Goal: Navigation & Orientation: Find specific page/section

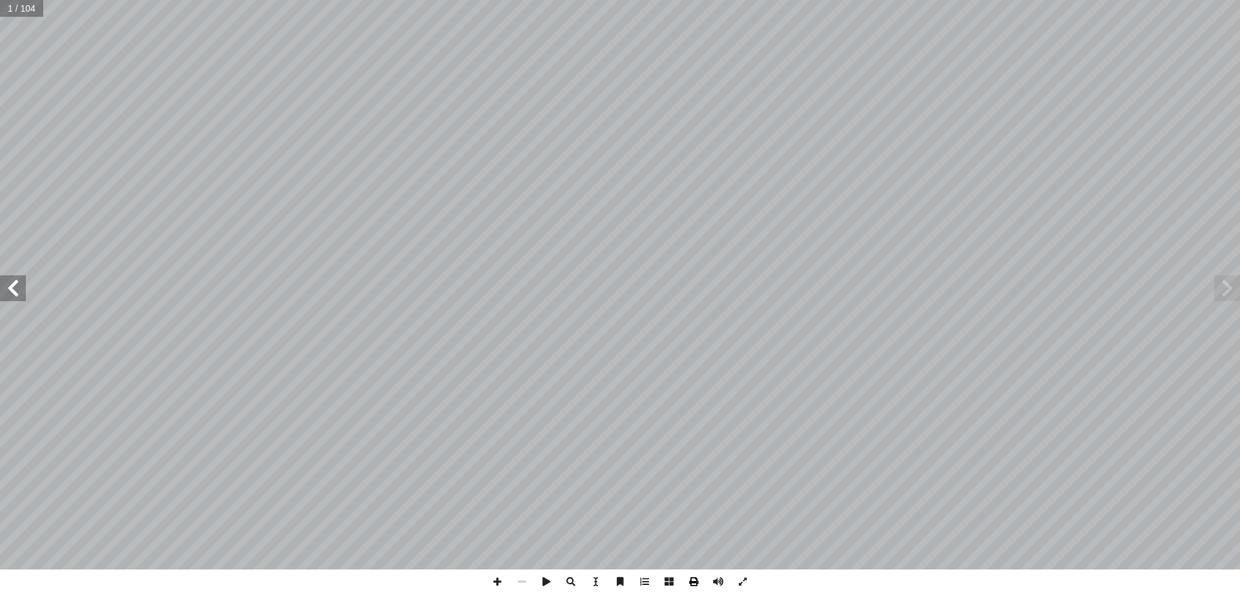
click at [696, 580] on span at bounding box center [694, 581] width 25 height 25
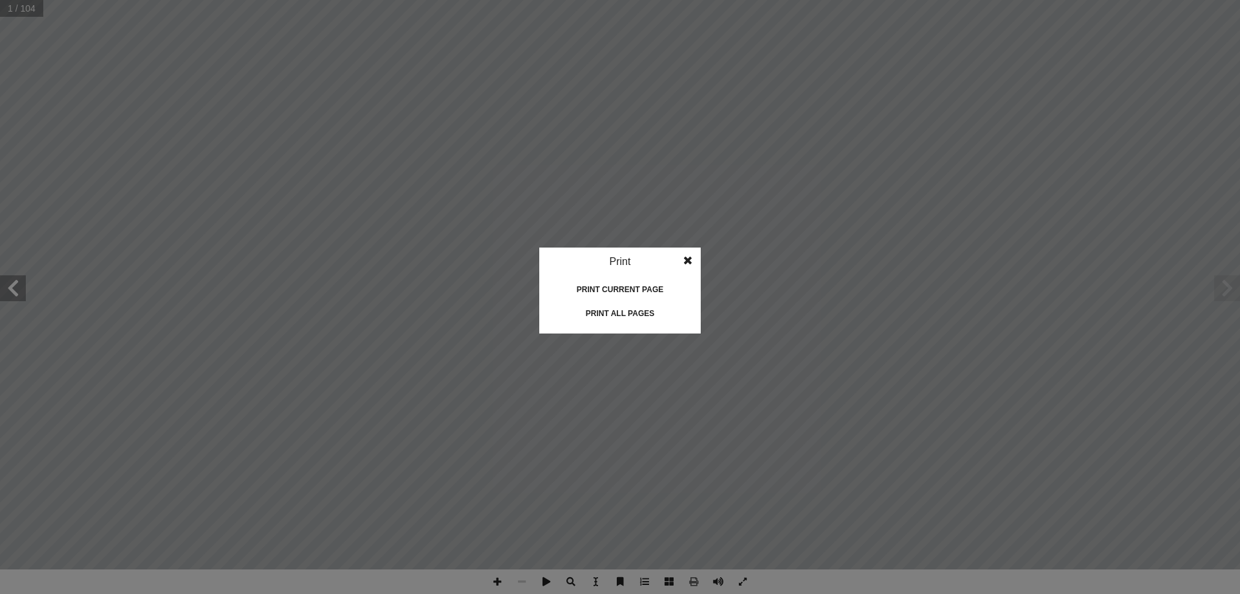
click at [600, 288] on div "Print current page" at bounding box center [620, 289] width 129 height 21
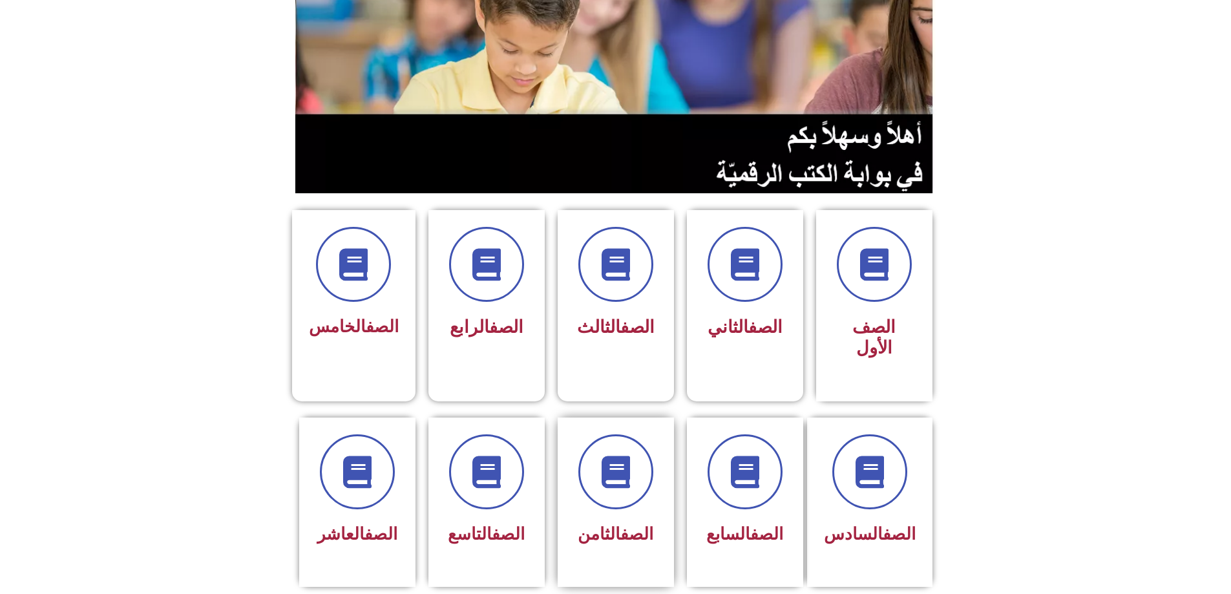
scroll to position [194, 0]
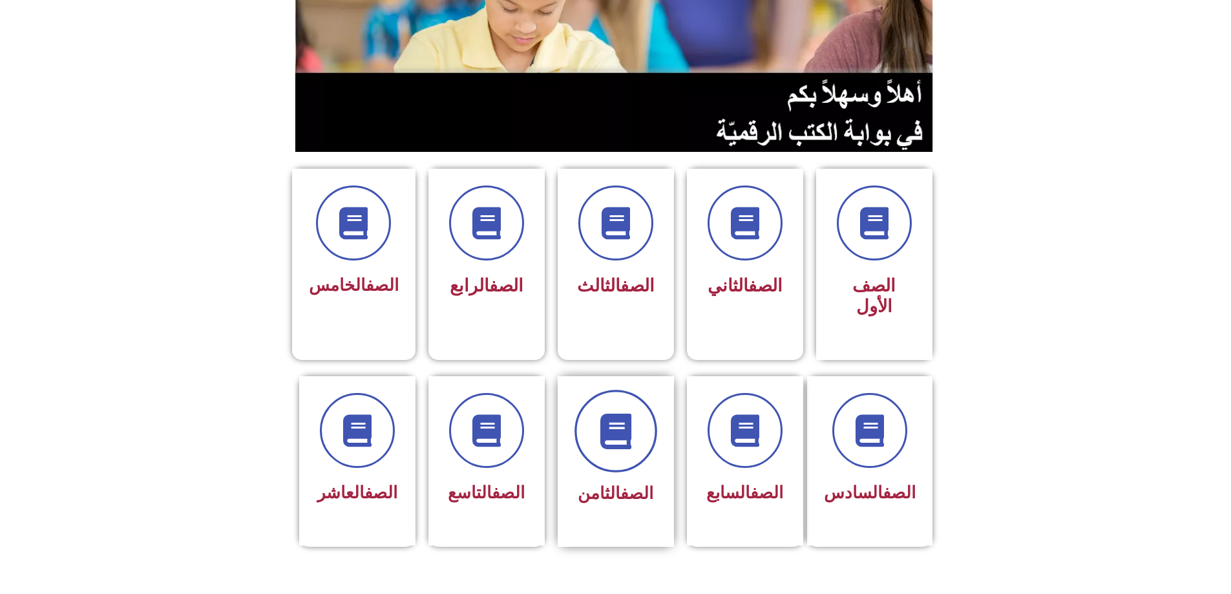
click at [631, 406] on span at bounding box center [615, 431] width 83 height 83
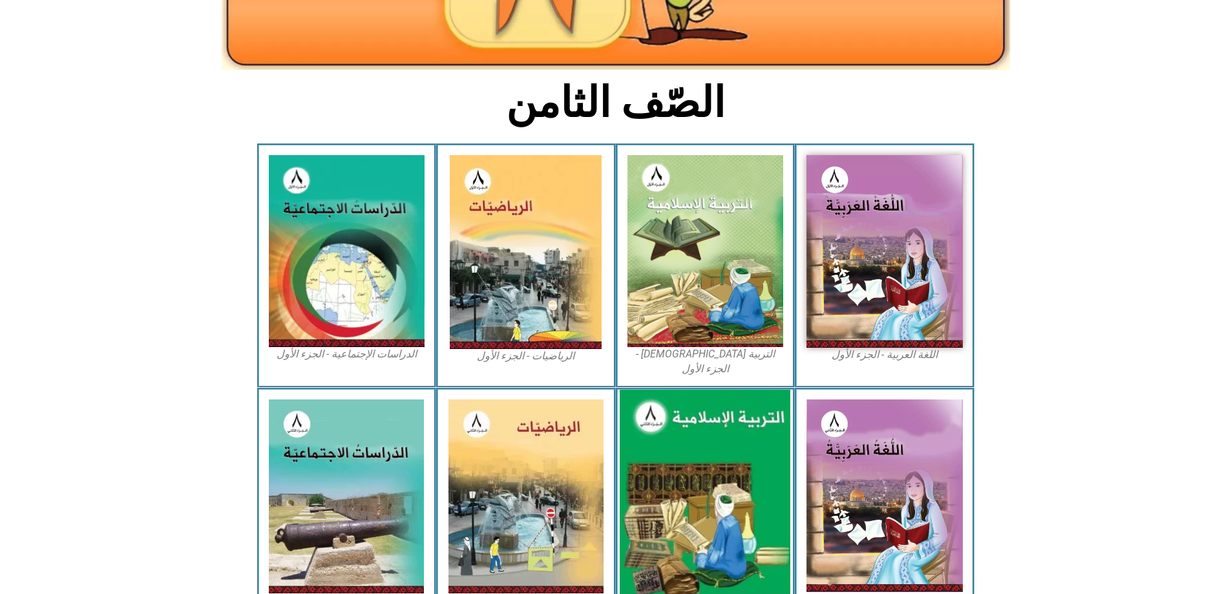
scroll to position [258, 0]
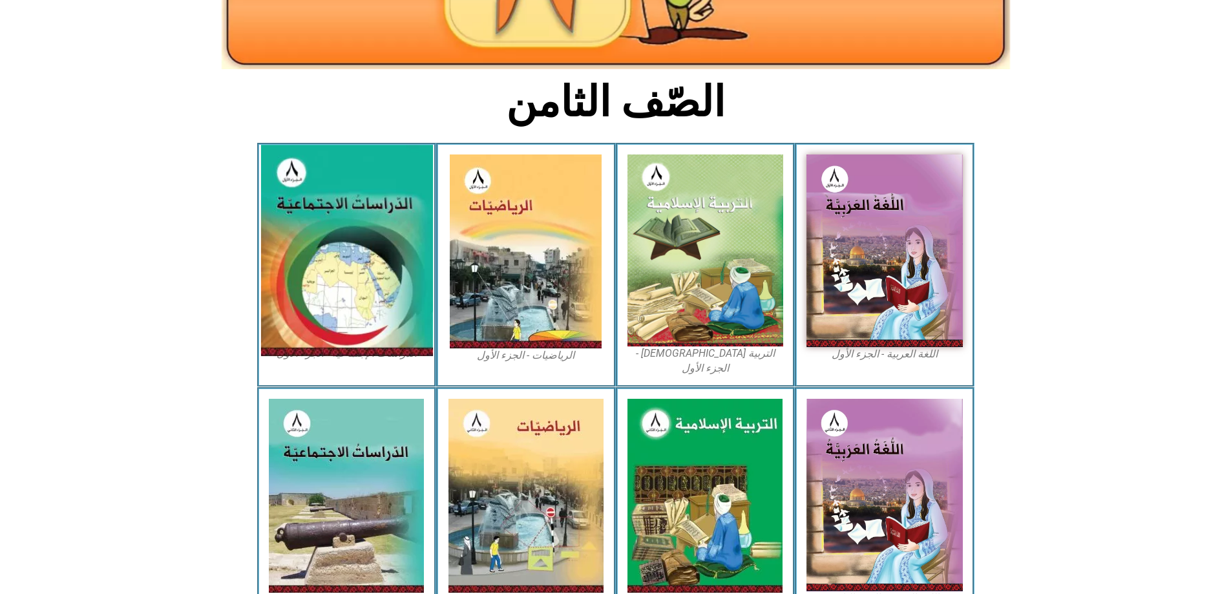
click at [357, 235] on img at bounding box center [346, 250] width 172 height 211
click at [344, 198] on img at bounding box center [346, 250] width 172 height 211
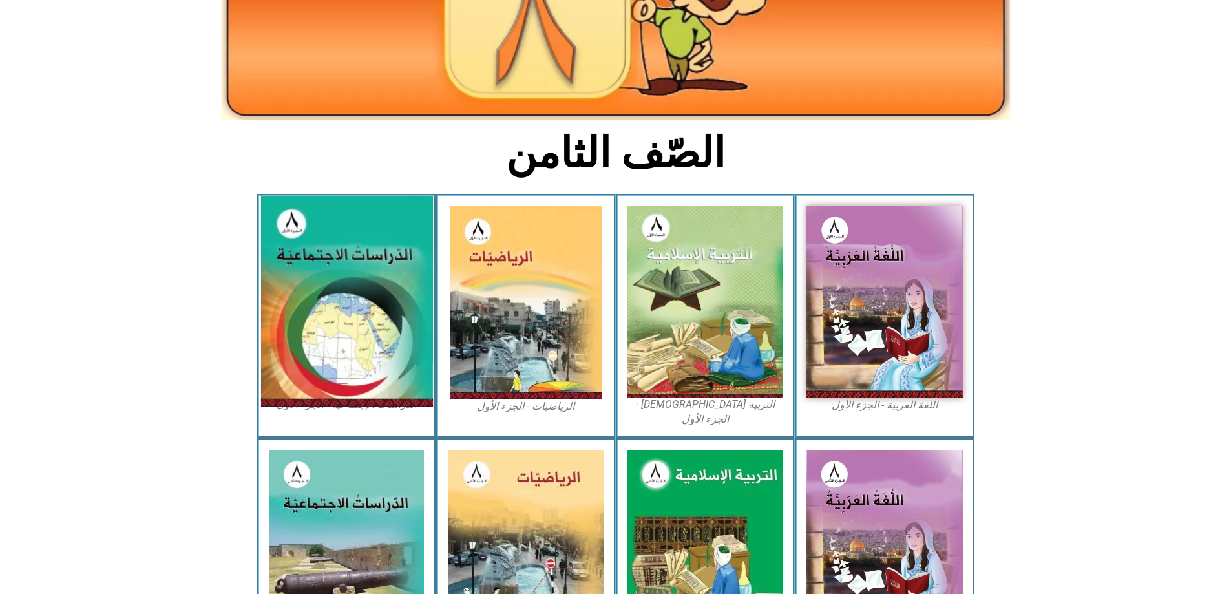
scroll to position [204, 0]
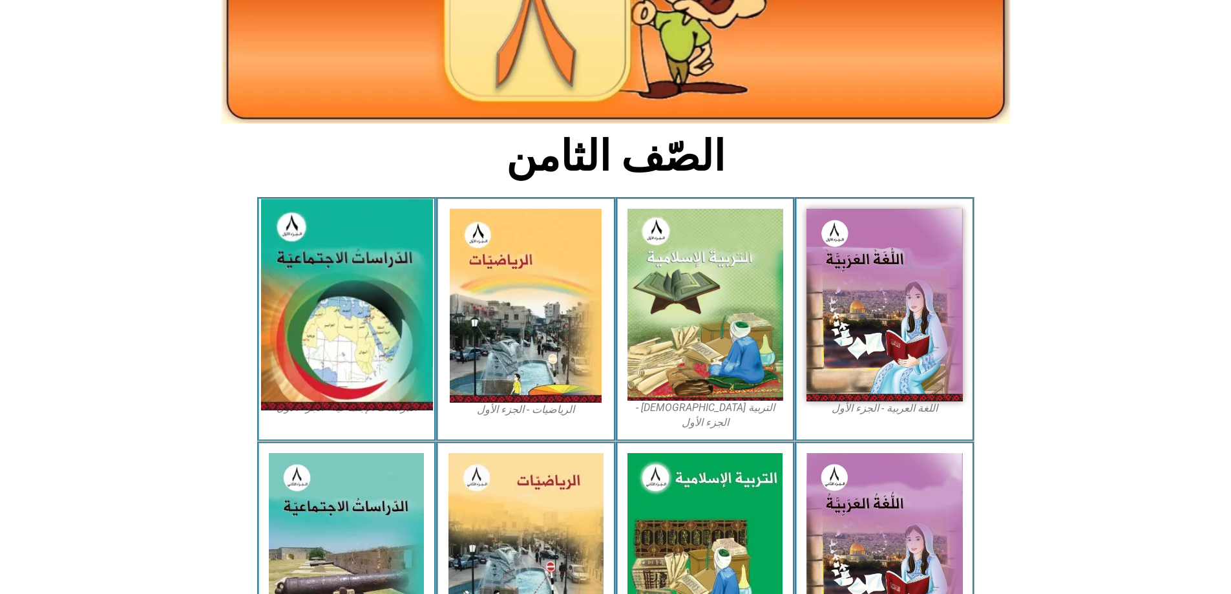
click at [289, 199] on img at bounding box center [346, 304] width 172 height 211
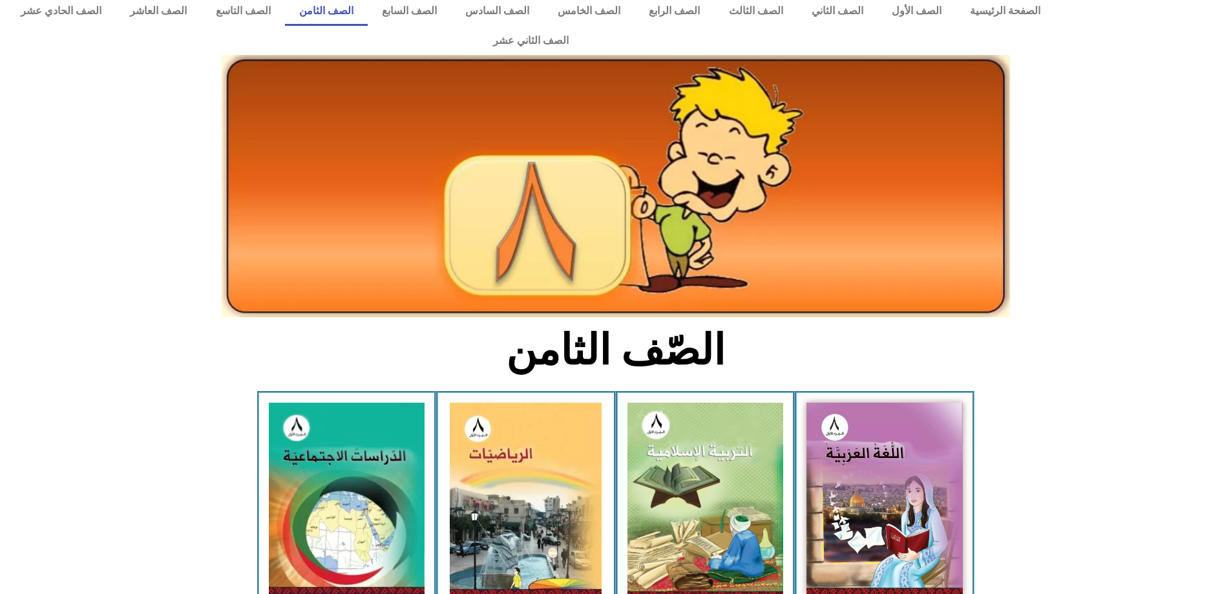
scroll to position [0, 0]
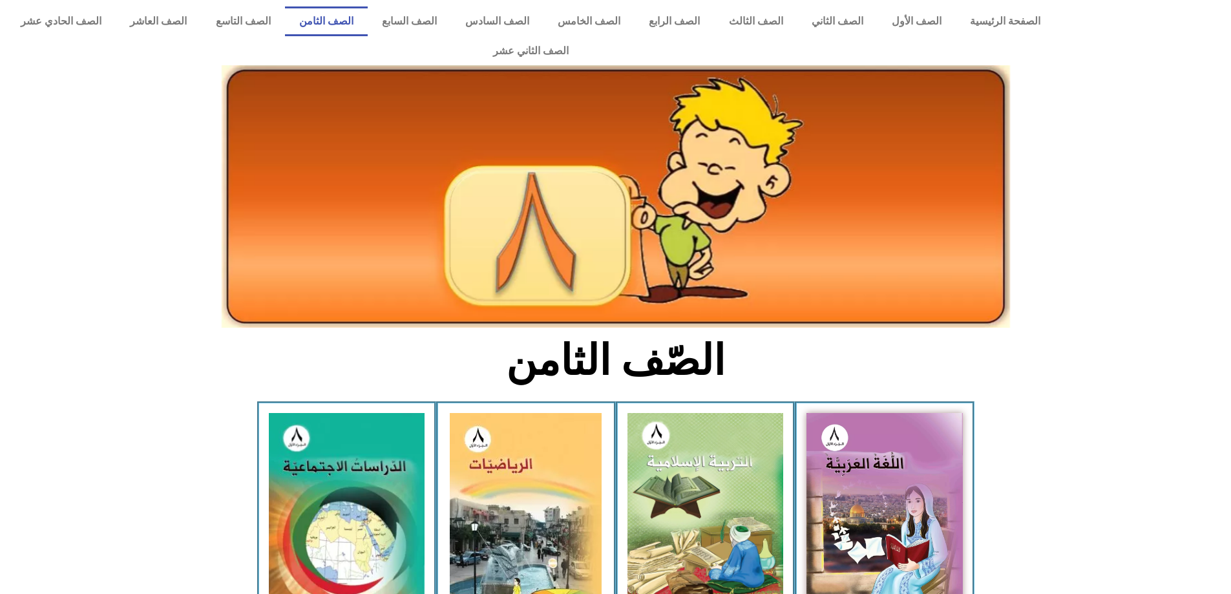
click at [368, 21] on link "الصف الثامن" at bounding box center [326, 21] width 83 height 30
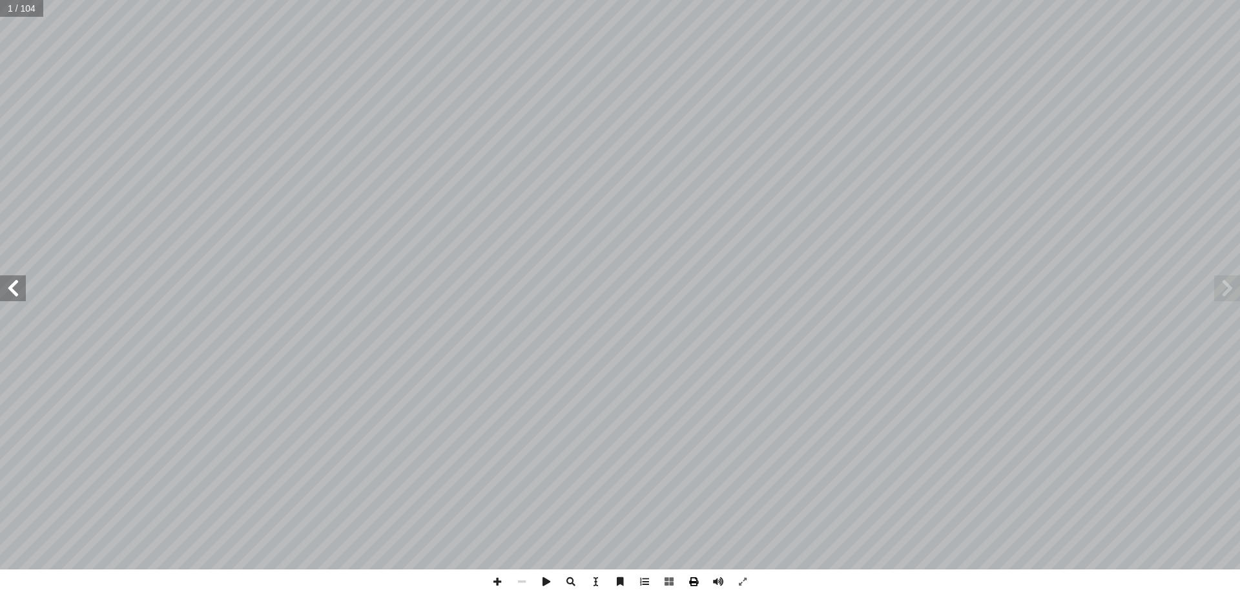
click at [692, 582] on span at bounding box center [694, 581] width 25 height 25
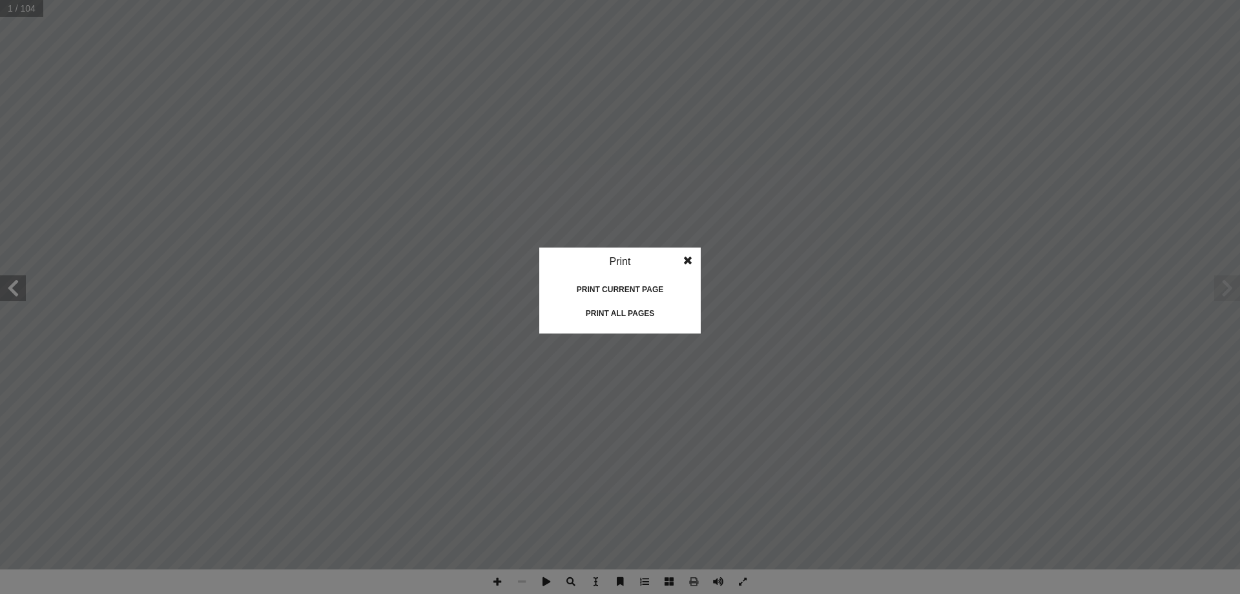
click at [612, 286] on div "Print current page" at bounding box center [620, 289] width 129 height 21
click at [686, 262] on span at bounding box center [687, 260] width 23 height 26
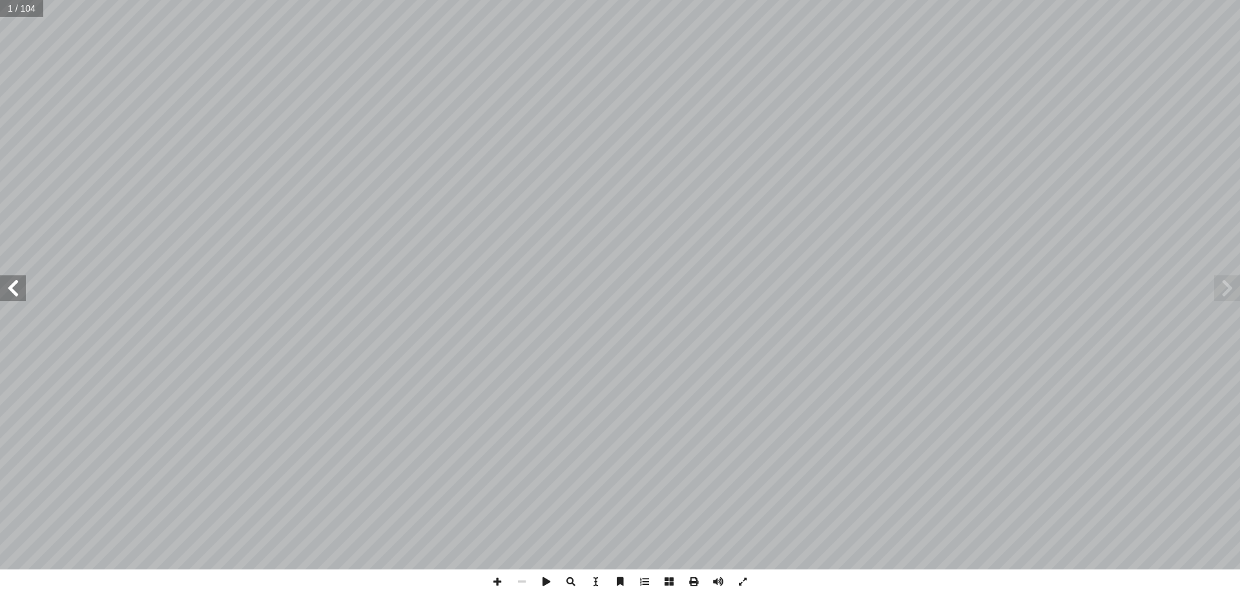
click at [17, 12] on input "text" at bounding box center [21, 8] width 43 height 17
click at [688, 585] on span at bounding box center [694, 581] width 25 height 25
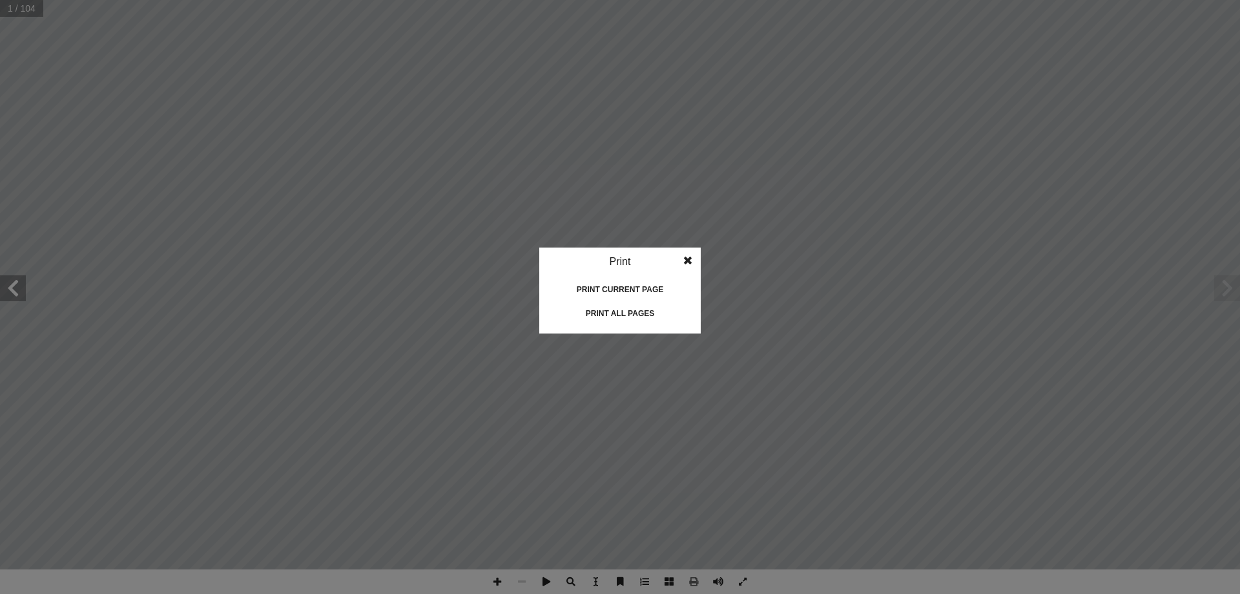
click at [629, 291] on div "Print current page" at bounding box center [620, 289] width 129 height 21
click at [623, 263] on div "Print" at bounding box center [620, 261] width 162 height 28
click at [694, 260] on span at bounding box center [687, 260] width 23 height 26
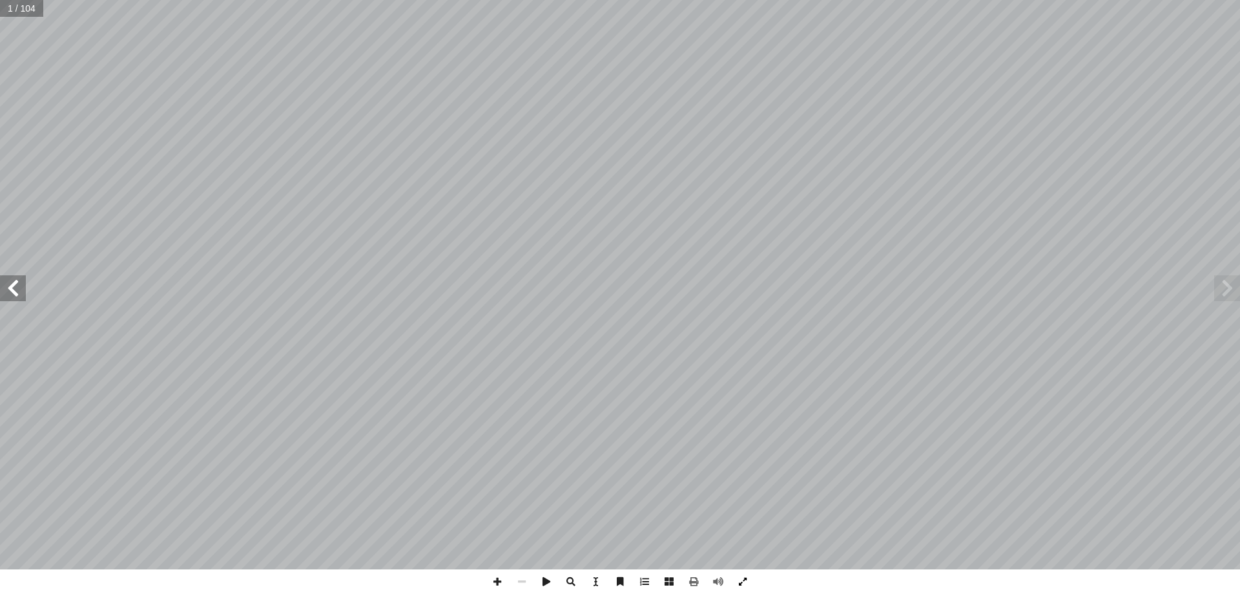
click at [740, 583] on span at bounding box center [743, 581] width 25 height 25
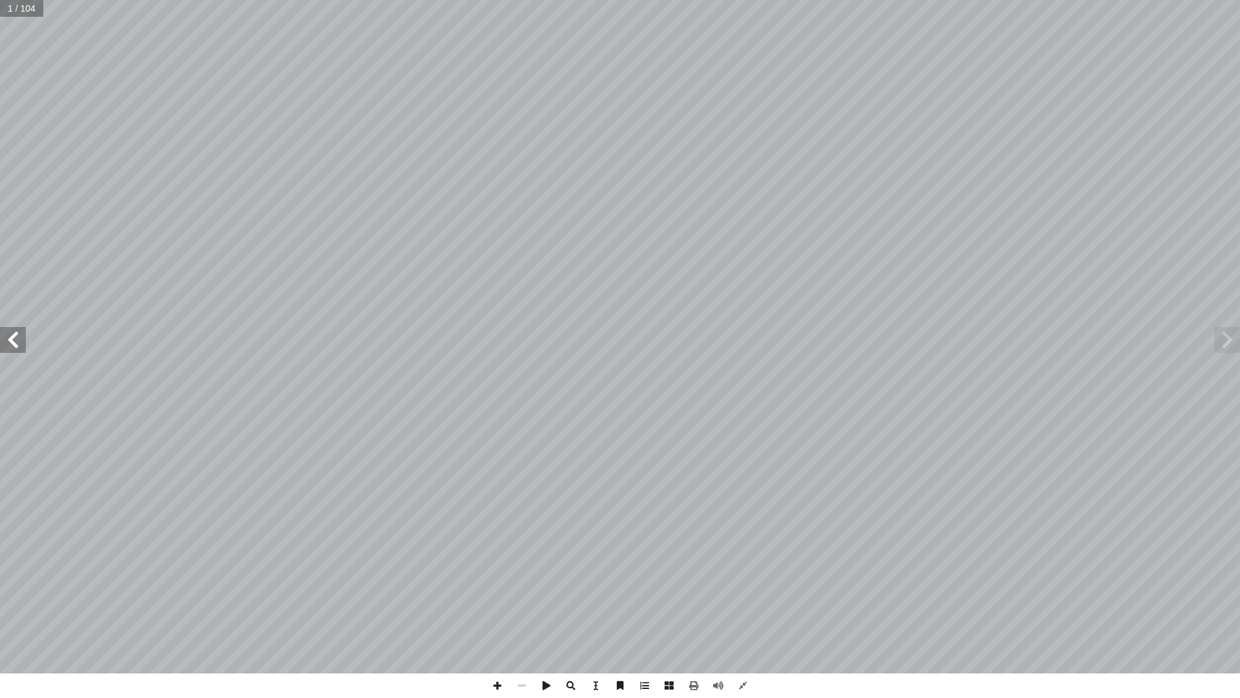
click at [12, 8] on input "text" at bounding box center [21, 8] width 43 height 17
click at [23, 350] on span at bounding box center [13, 340] width 26 height 26
click at [746, 593] on span at bounding box center [743, 685] width 25 height 25
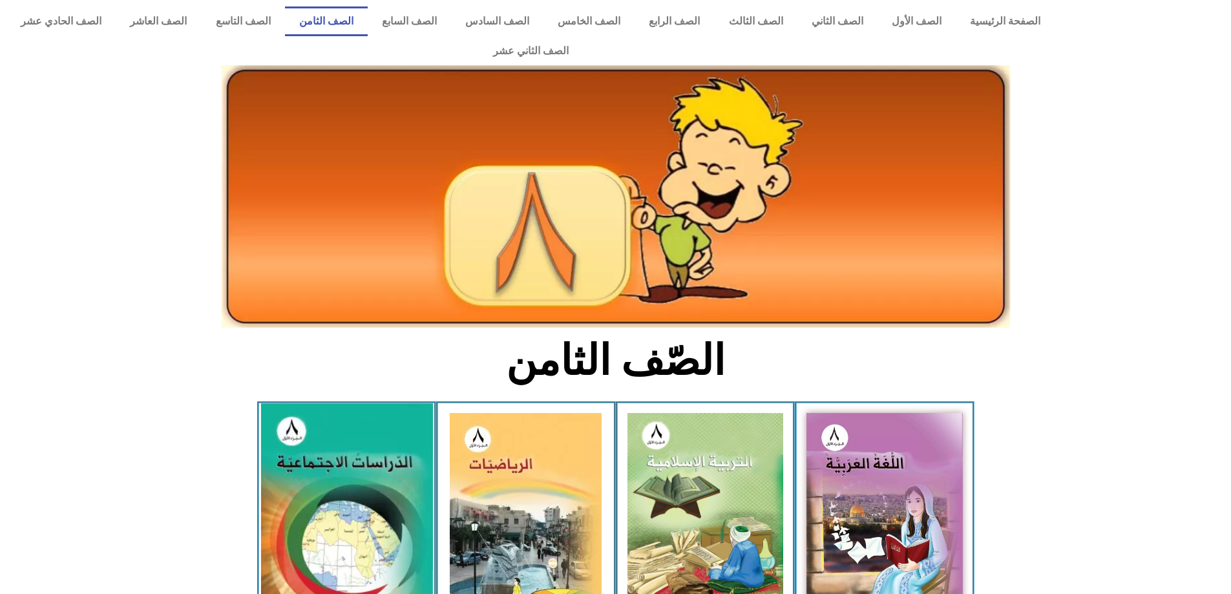
click at [342, 424] on img at bounding box center [346, 508] width 172 height 211
click at [362, 419] on img at bounding box center [346, 508] width 172 height 211
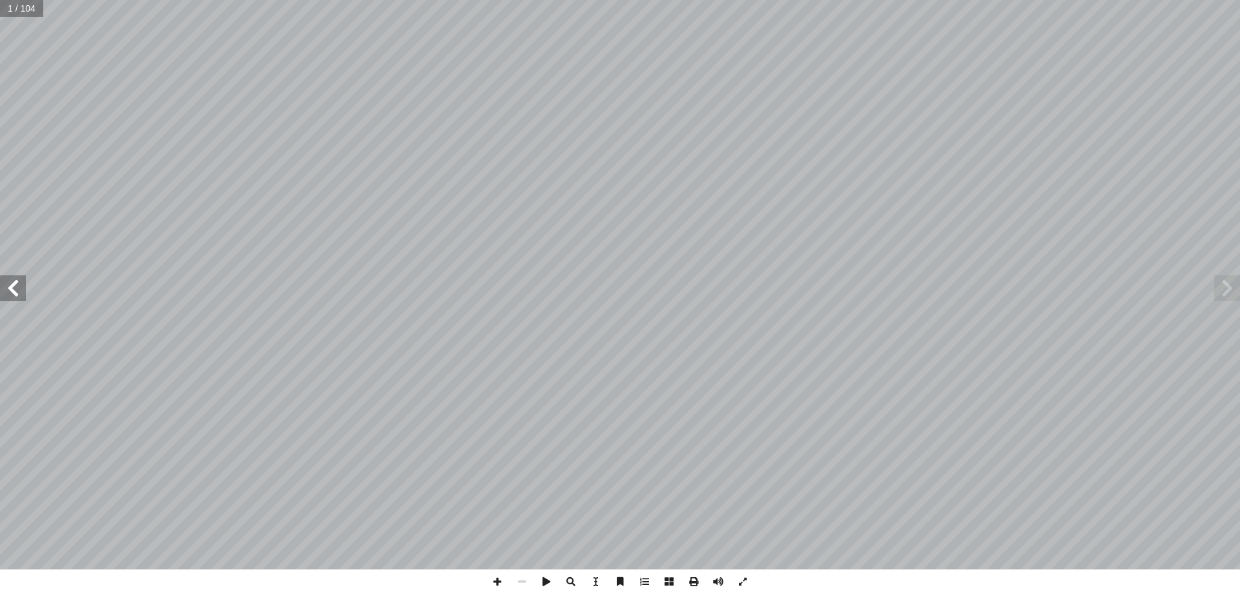
click at [1234, 277] on span at bounding box center [1228, 288] width 26 height 26
click at [1233, 289] on span at bounding box center [1228, 288] width 26 height 26
click at [547, 581] on span at bounding box center [546, 581] width 25 height 25
click at [691, 587] on span at bounding box center [694, 581] width 25 height 25
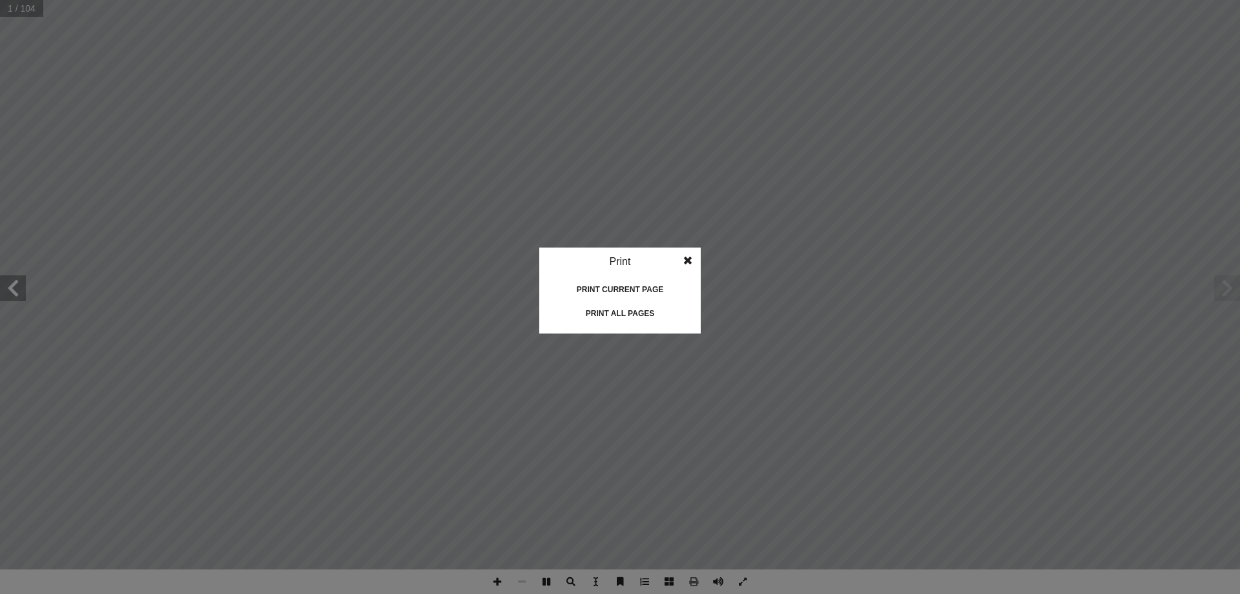
click at [623, 288] on div "Print current page" at bounding box center [620, 289] width 129 height 21
click at [692, 258] on span at bounding box center [687, 260] width 23 height 26
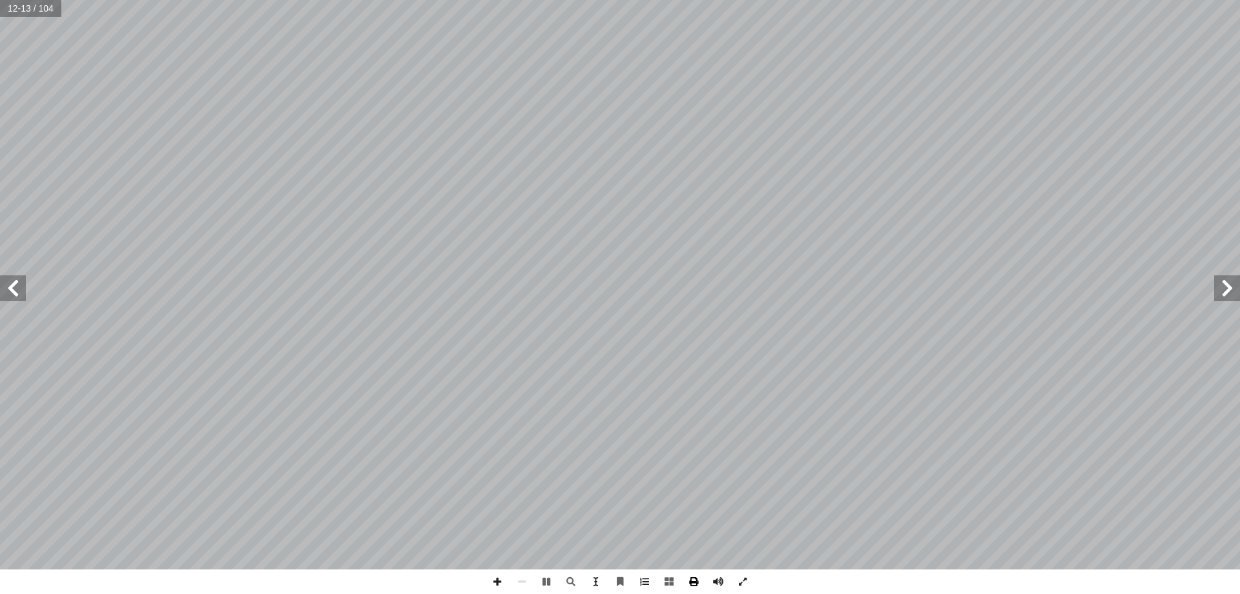
click at [696, 587] on span at bounding box center [694, 581] width 25 height 25
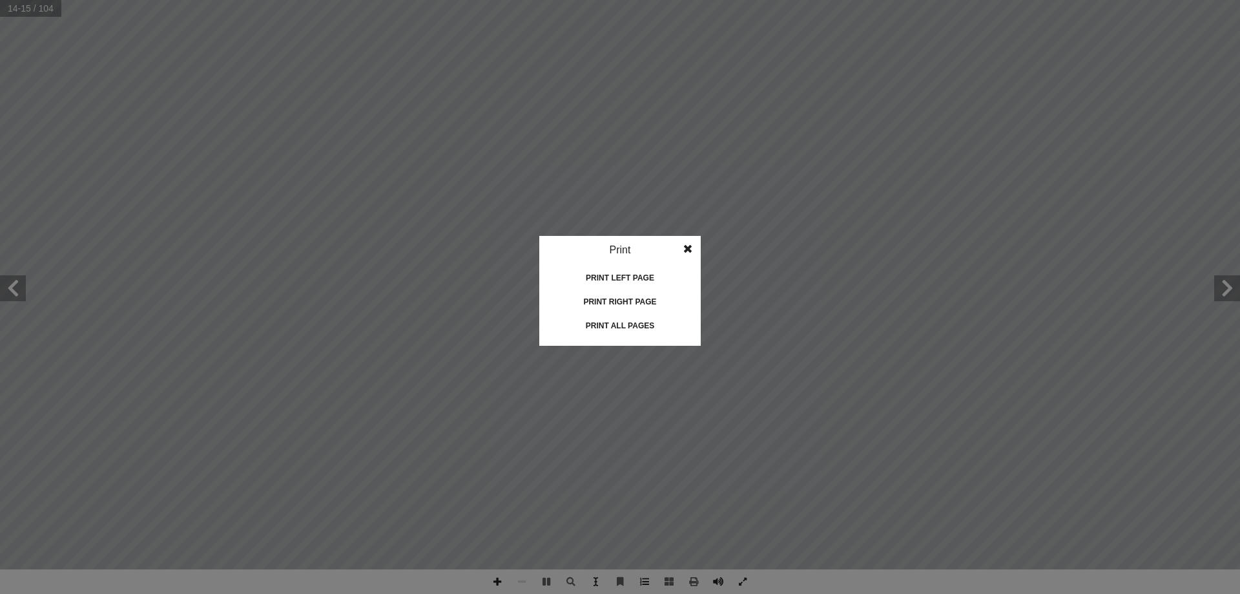
click at [688, 246] on span at bounding box center [687, 249] width 23 height 26
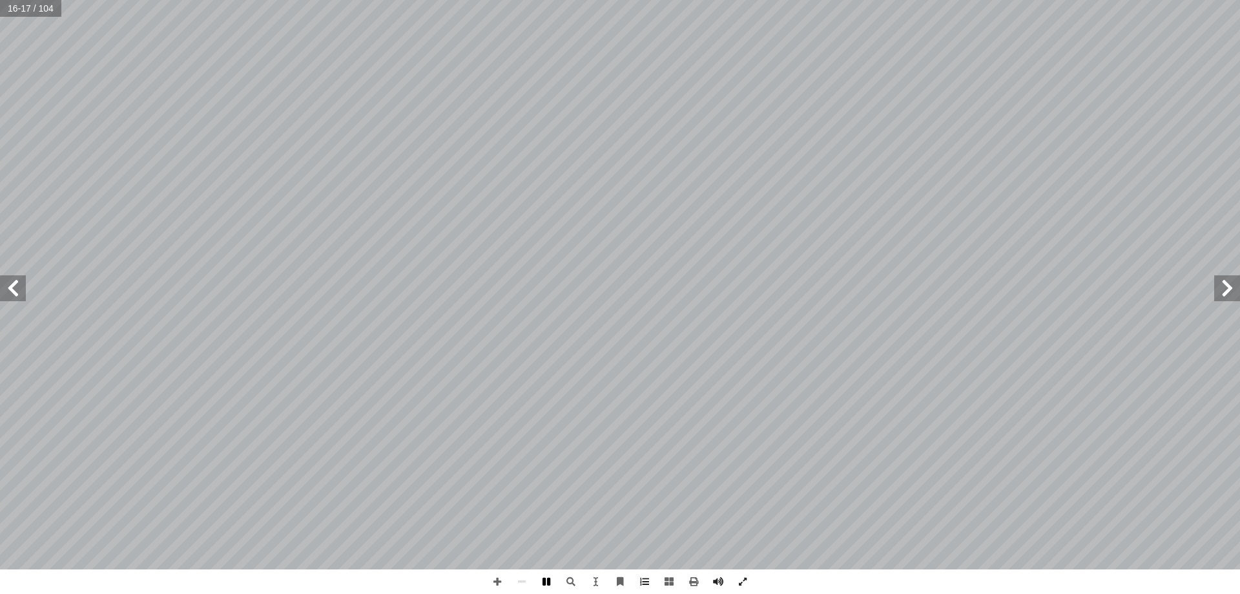
click at [550, 585] on span at bounding box center [546, 581] width 25 height 25
click at [21, 296] on span at bounding box center [13, 288] width 26 height 26
click at [19, 14] on input "text" at bounding box center [30, 8] width 61 height 17
click at [30, 8] on input "text" at bounding box center [30, 8] width 61 height 17
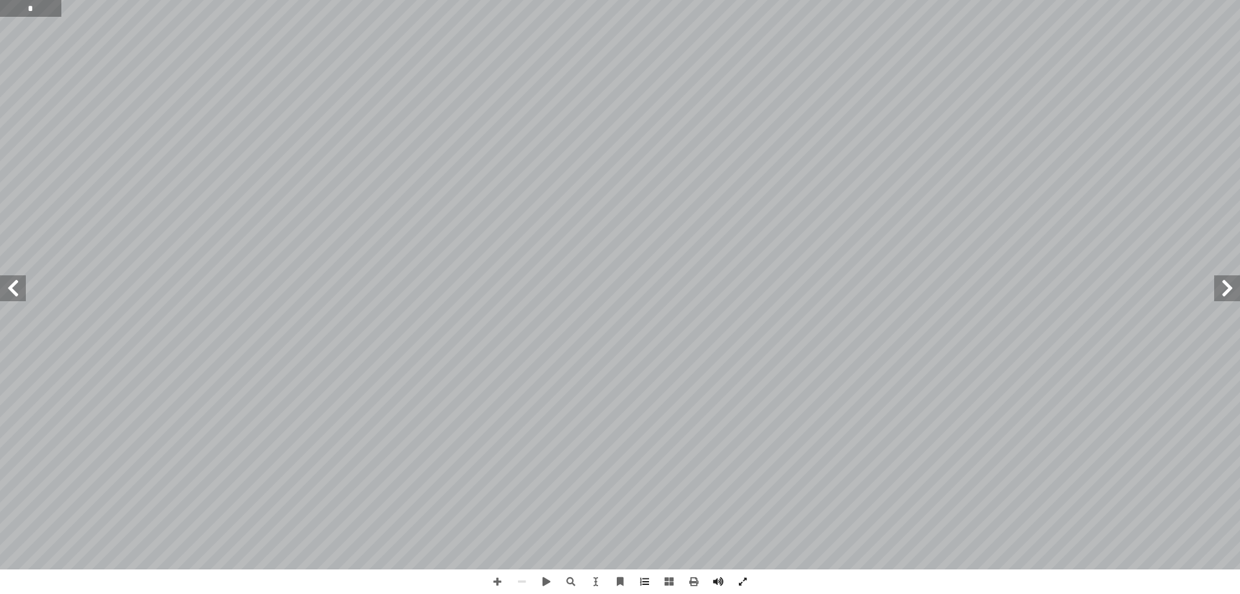
type input "*"
click at [48, 11] on input "text" at bounding box center [25, 8] width 51 height 17
click at [691, 578] on span at bounding box center [694, 581] width 25 height 25
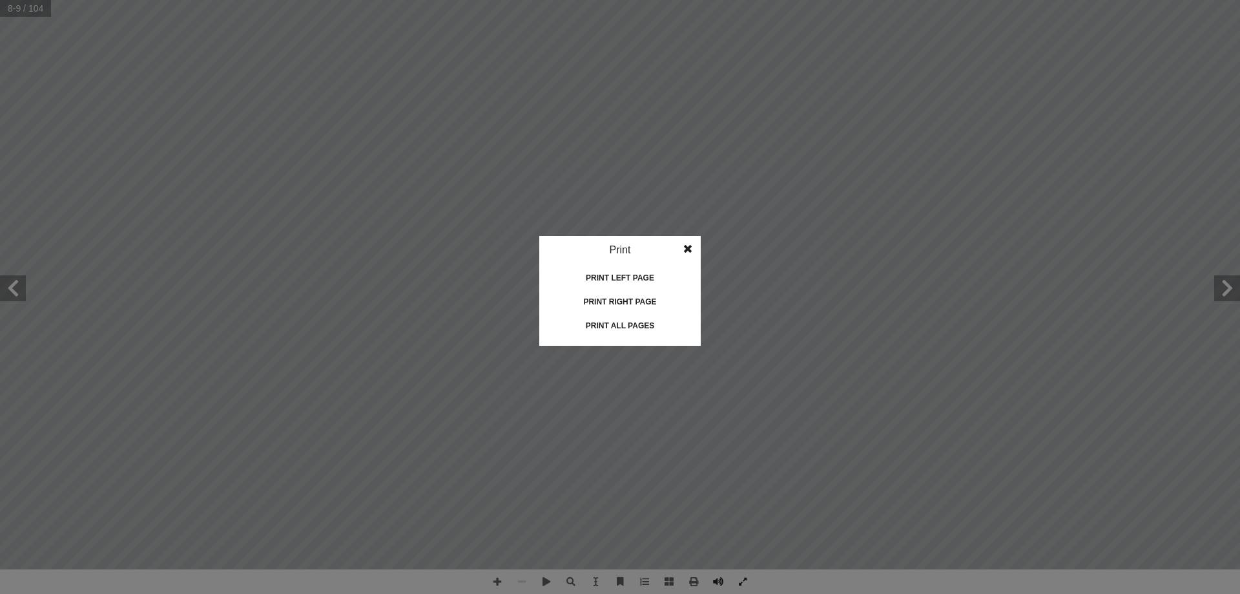
click at [625, 301] on div "Print right page" at bounding box center [620, 301] width 129 height 21
click at [622, 295] on div "Print right page" at bounding box center [620, 301] width 129 height 21
click at [682, 253] on span at bounding box center [687, 249] width 23 height 26
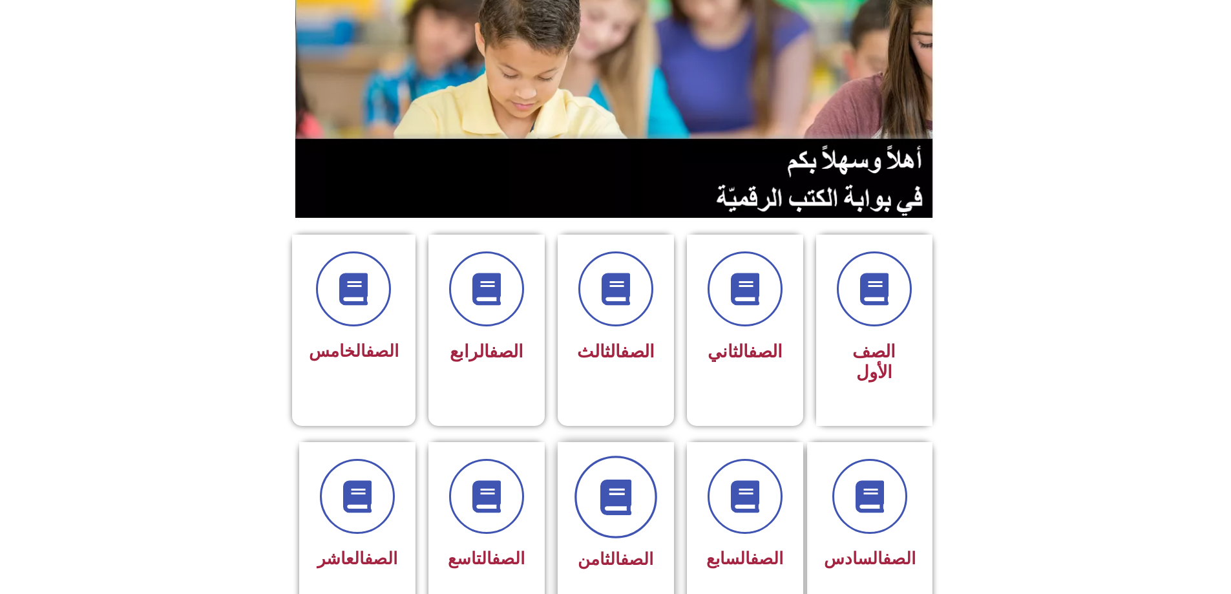
scroll to position [129, 0]
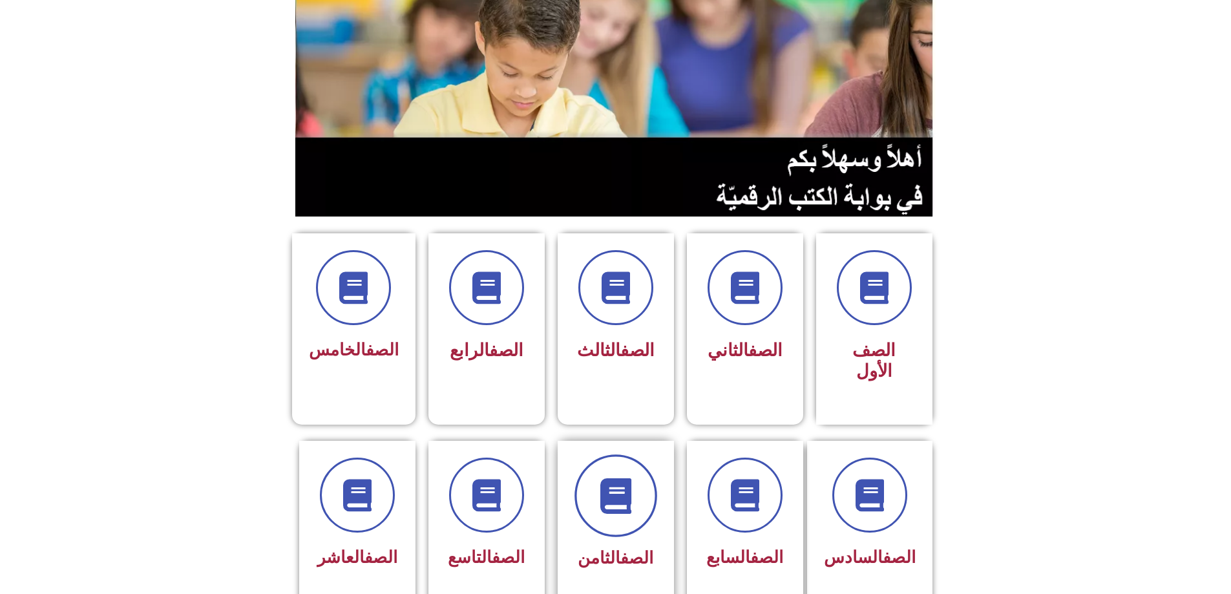
click at [597, 463] on span at bounding box center [615, 495] width 83 height 83
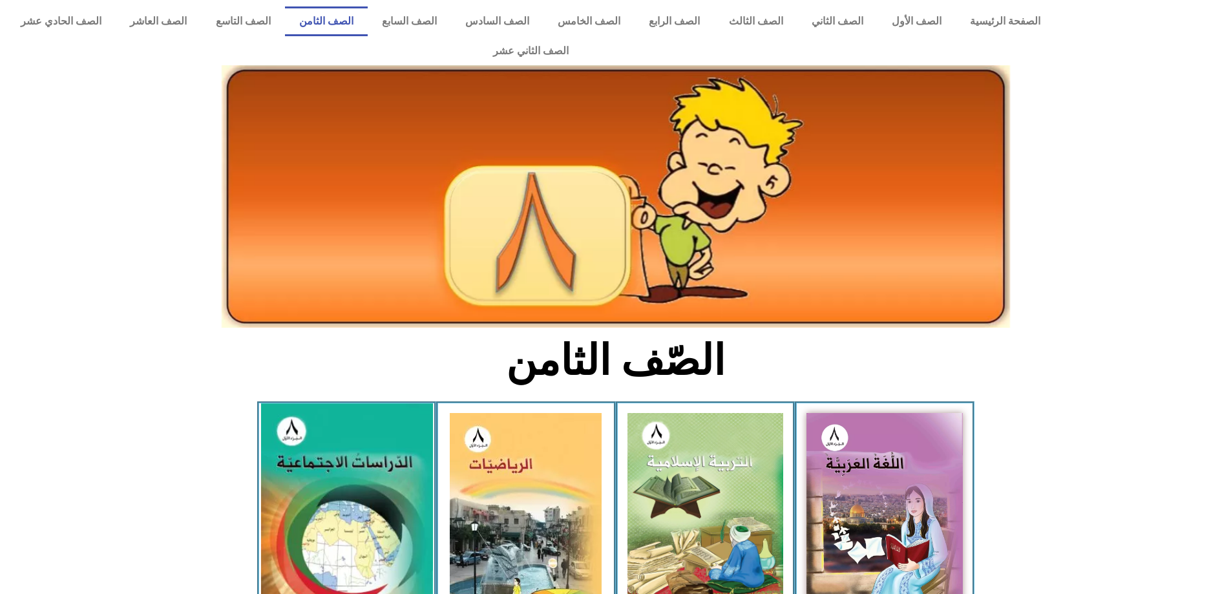
click at [334, 485] on img at bounding box center [346, 508] width 172 height 211
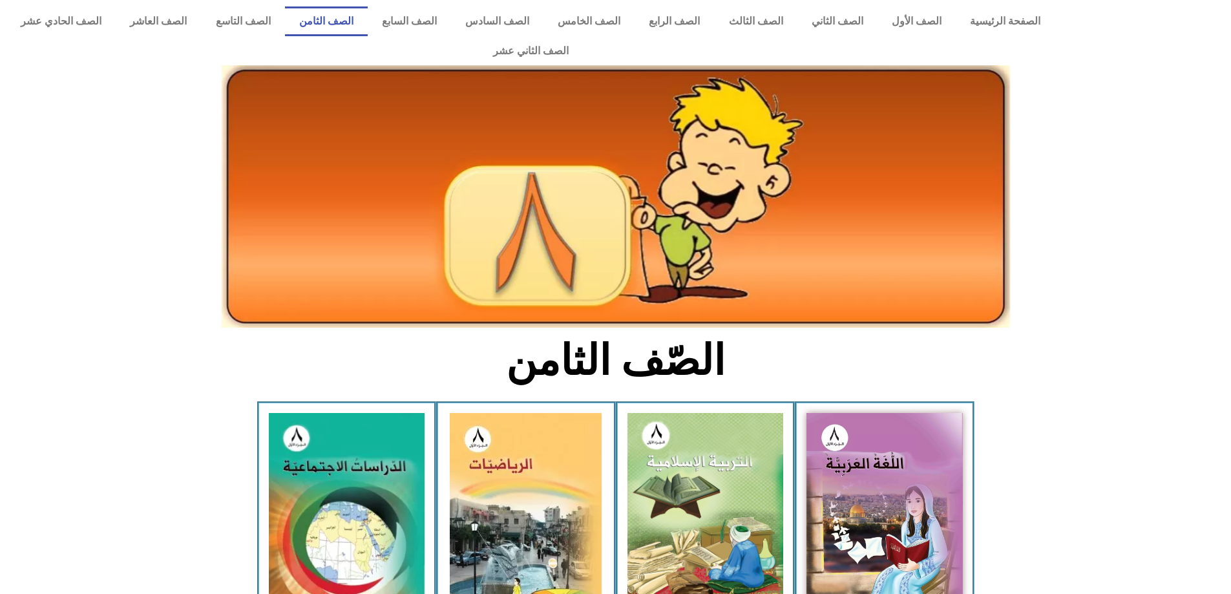
click at [368, 19] on link "الصف الثامن" at bounding box center [326, 21] width 83 height 30
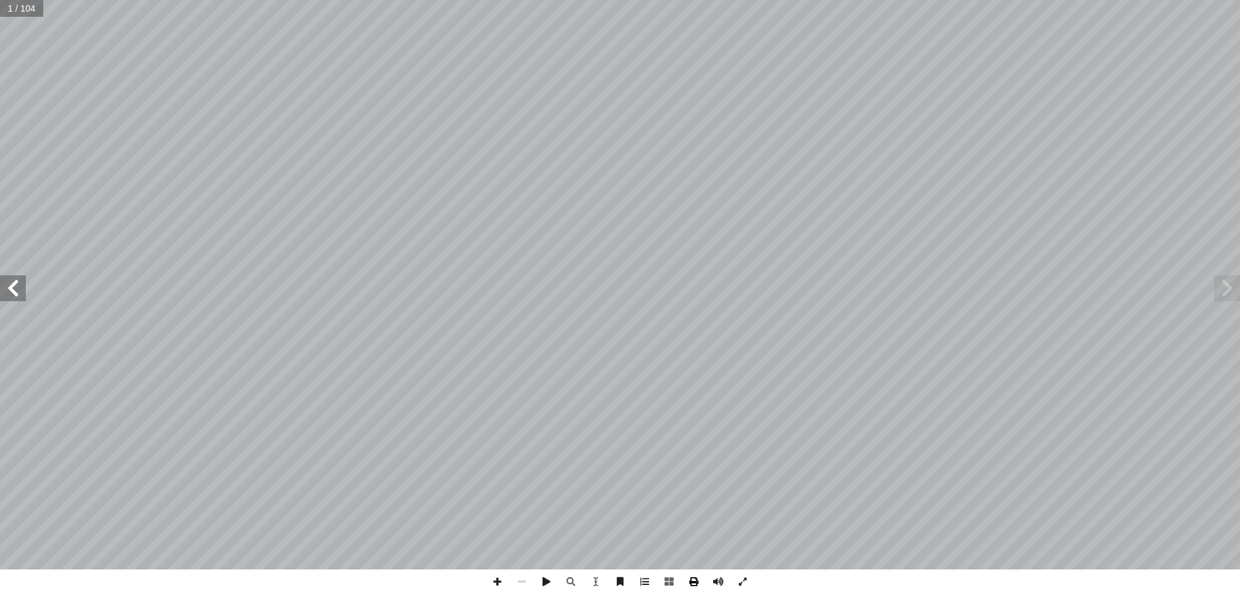
click at [694, 583] on span at bounding box center [694, 581] width 25 height 25
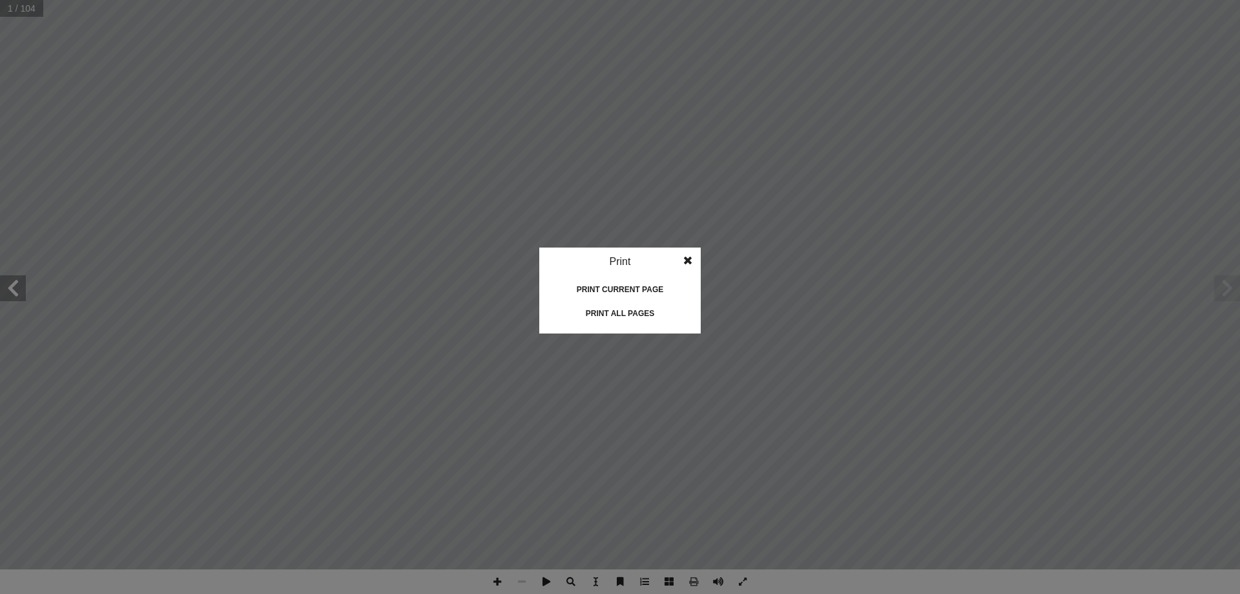
click at [642, 289] on div "Print current page" at bounding box center [620, 289] width 129 height 21
click at [693, 255] on span at bounding box center [687, 260] width 23 height 26
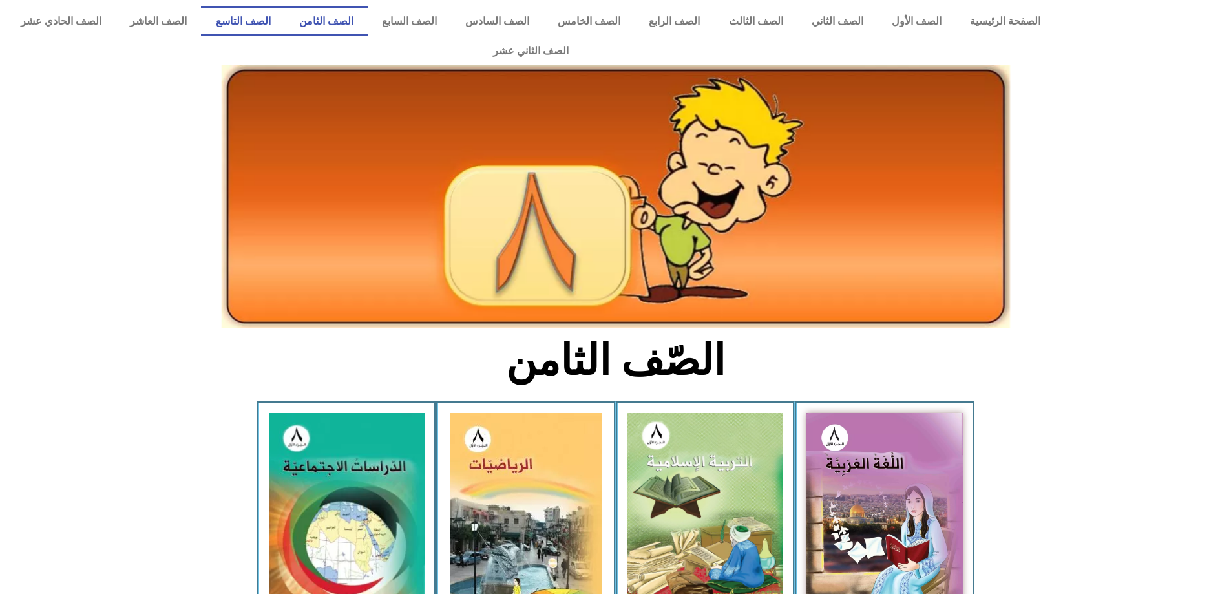
click at [284, 8] on link "الصف التاسع" at bounding box center [242, 21] width 83 height 30
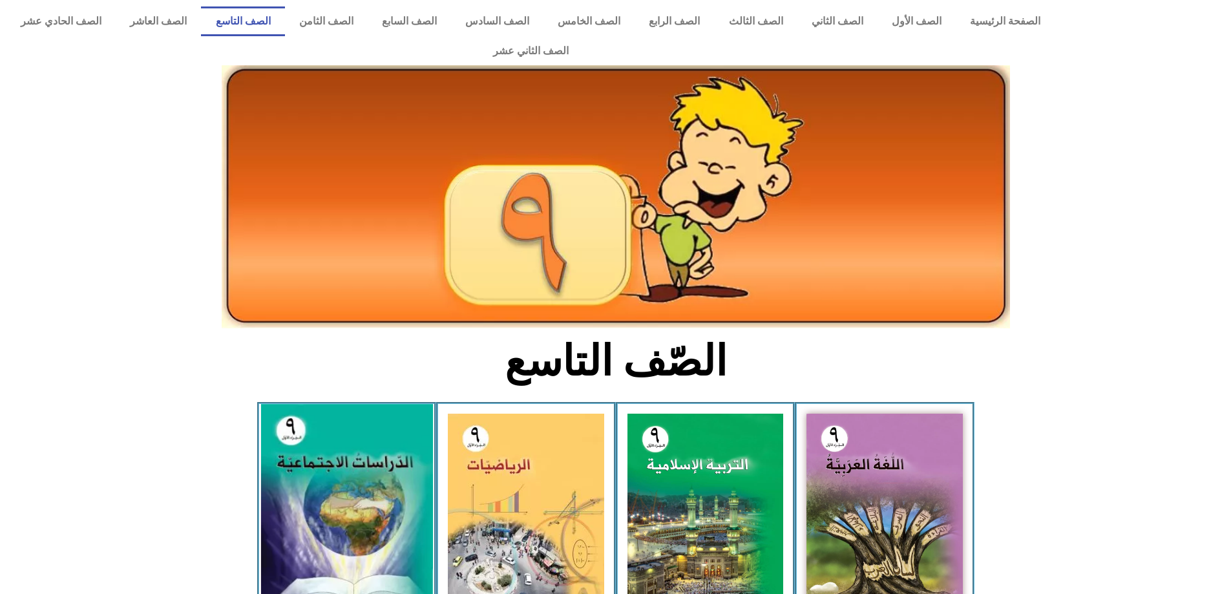
click at [362, 508] on img at bounding box center [346, 509] width 172 height 211
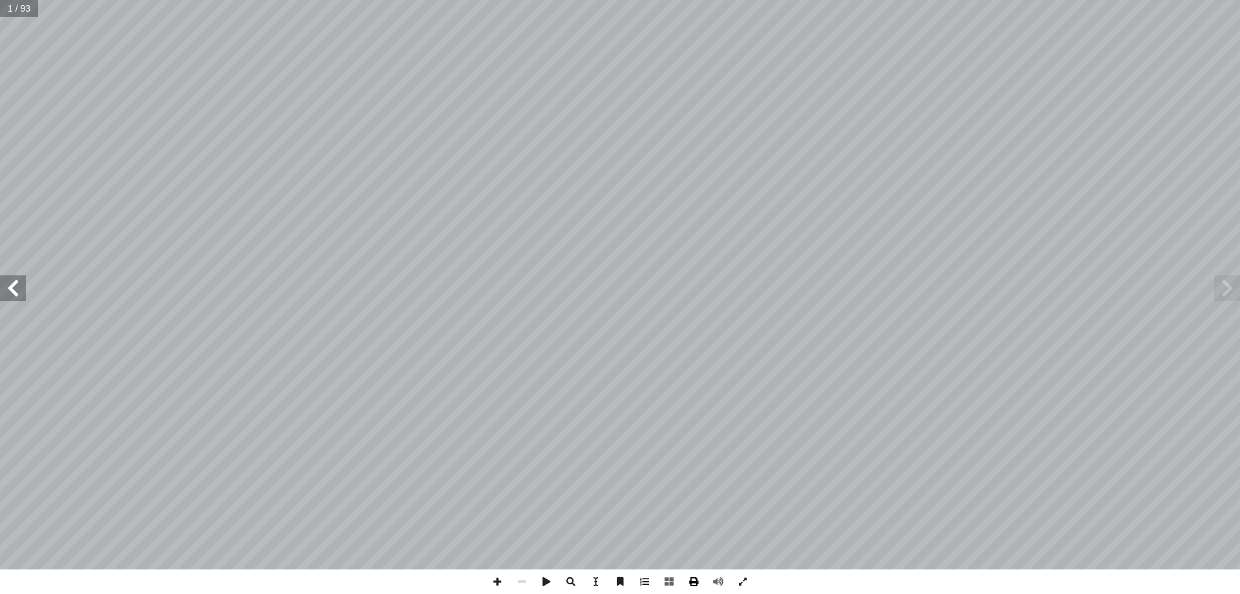
click at [695, 578] on span at bounding box center [694, 581] width 25 height 25
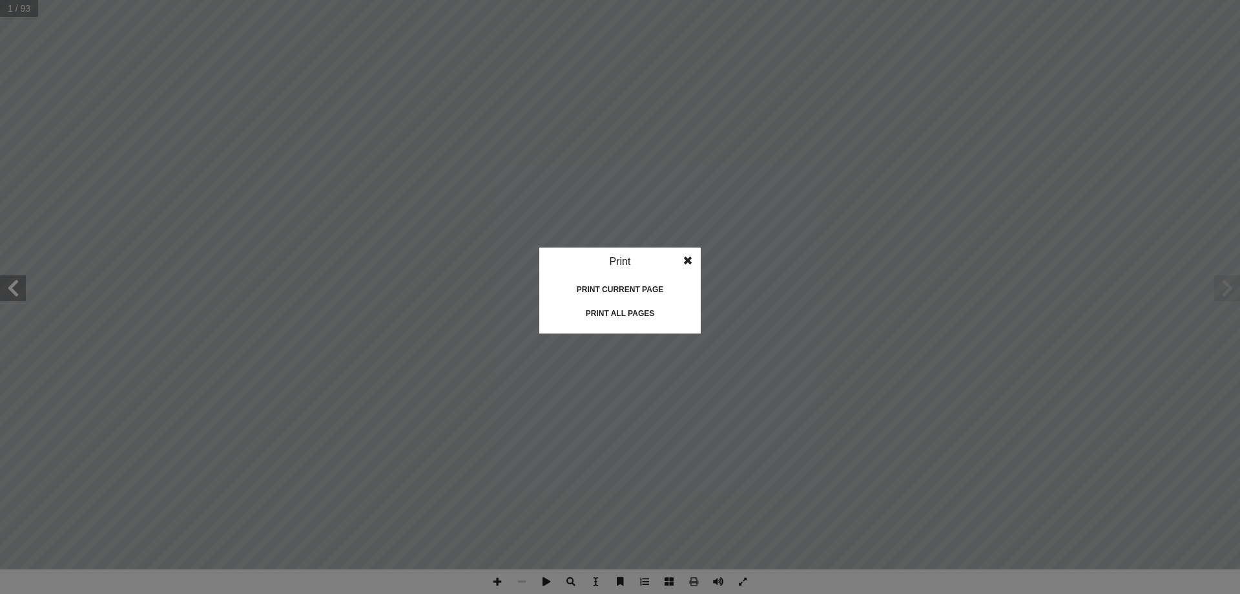
click at [642, 297] on div "Print current page" at bounding box center [620, 289] width 129 height 21
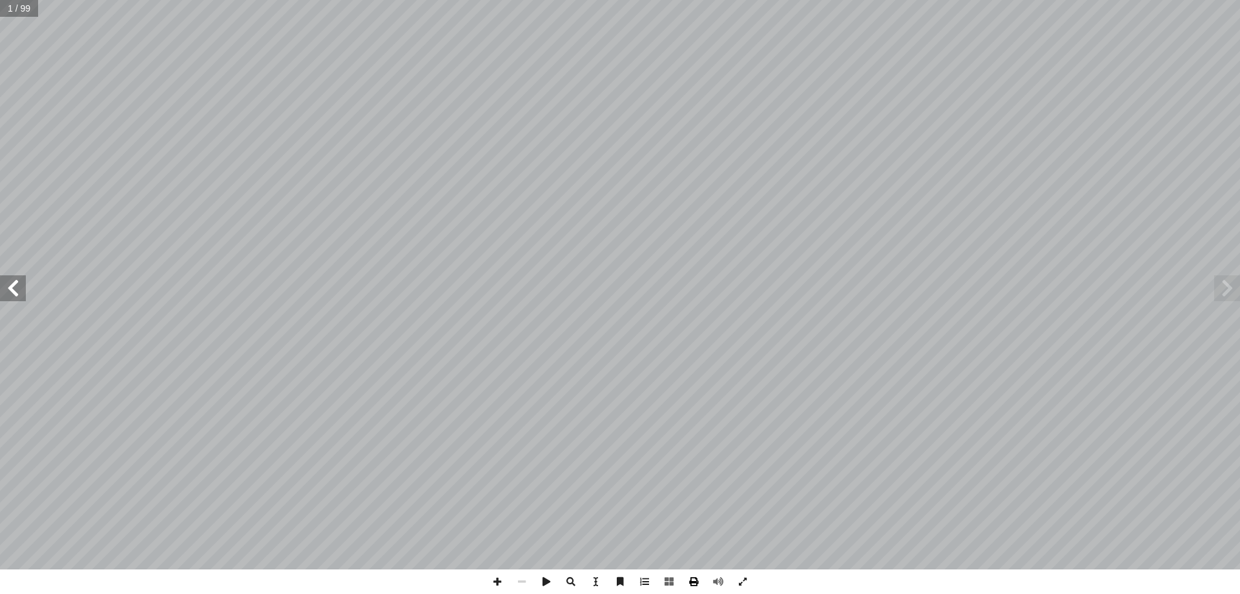
click at [687, 587] on span at bounding box center [694, 581] width 25 height 25
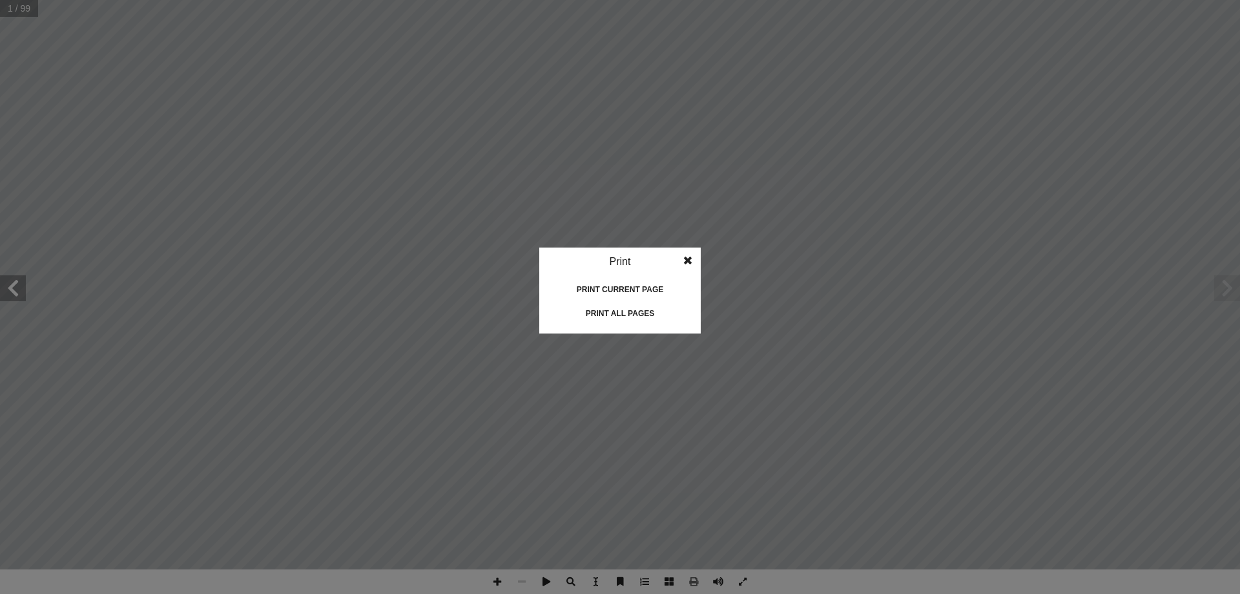
click at [687, 265] on span at bounding box center [687, 260] width 23 height 26
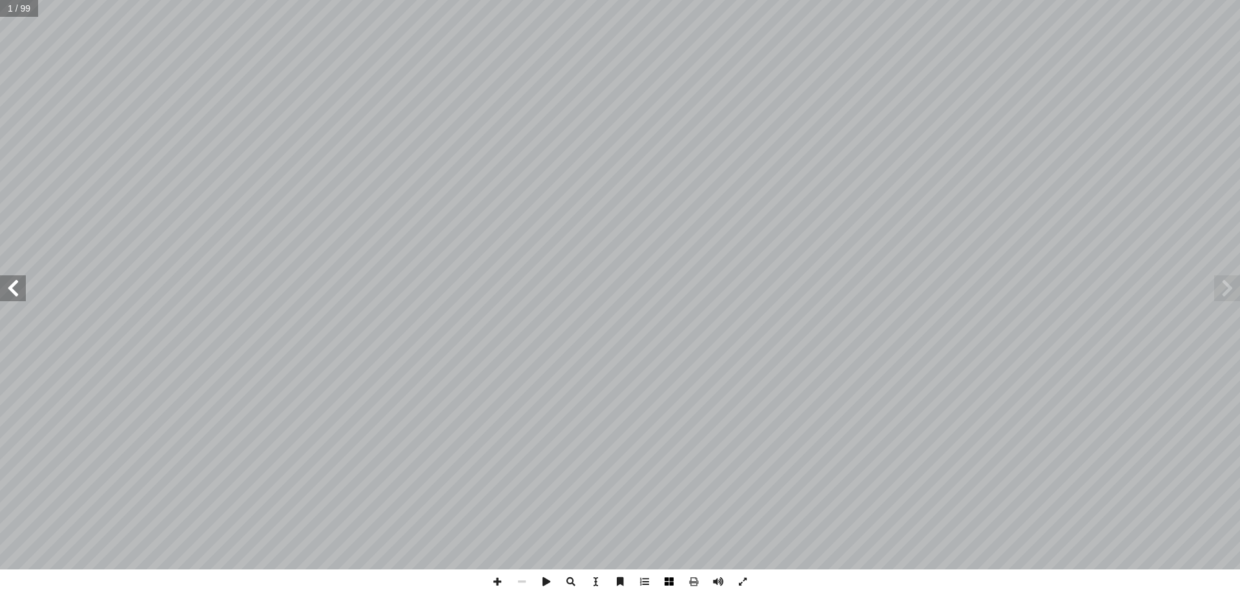
click at [675, 583] on span at bounding box center [669, 581] width 25 height 25
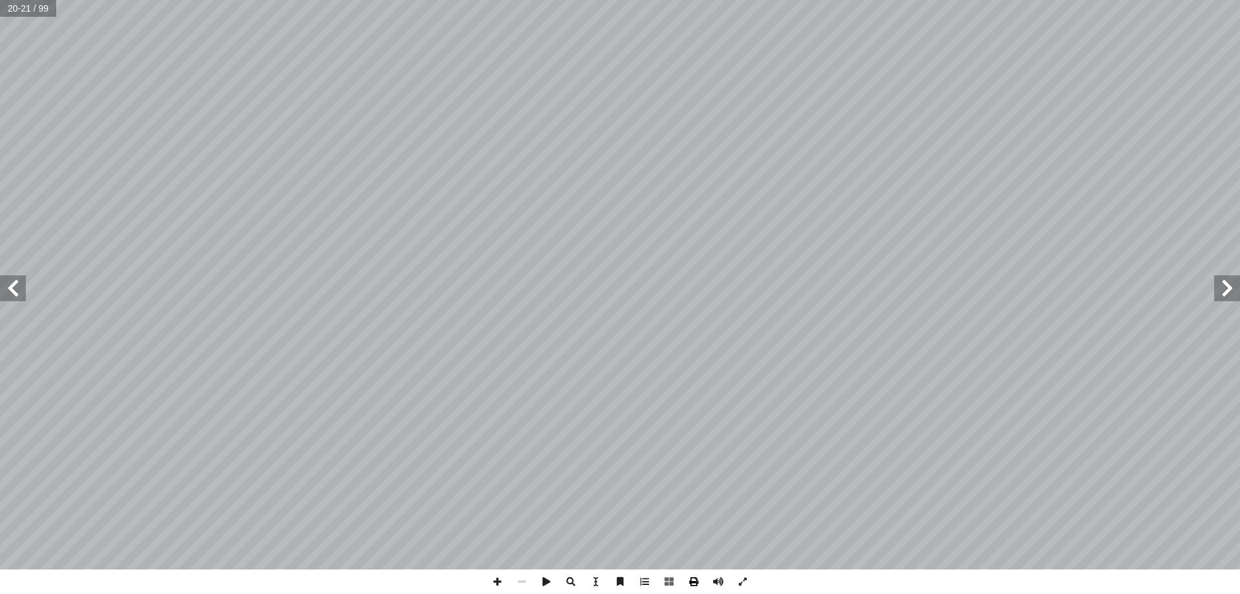
click at [690, 583] on span at bounding box center [694, 581] width 25 height 25
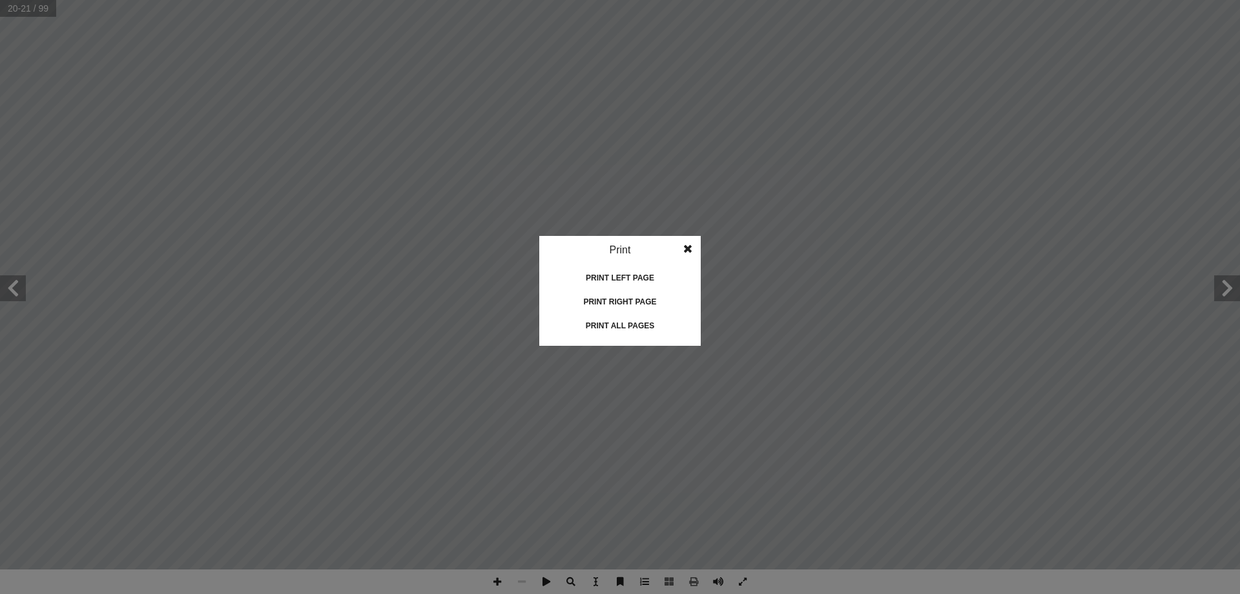
click at [695, 237] on span at bounding box center [687, 249] width 23 height 26
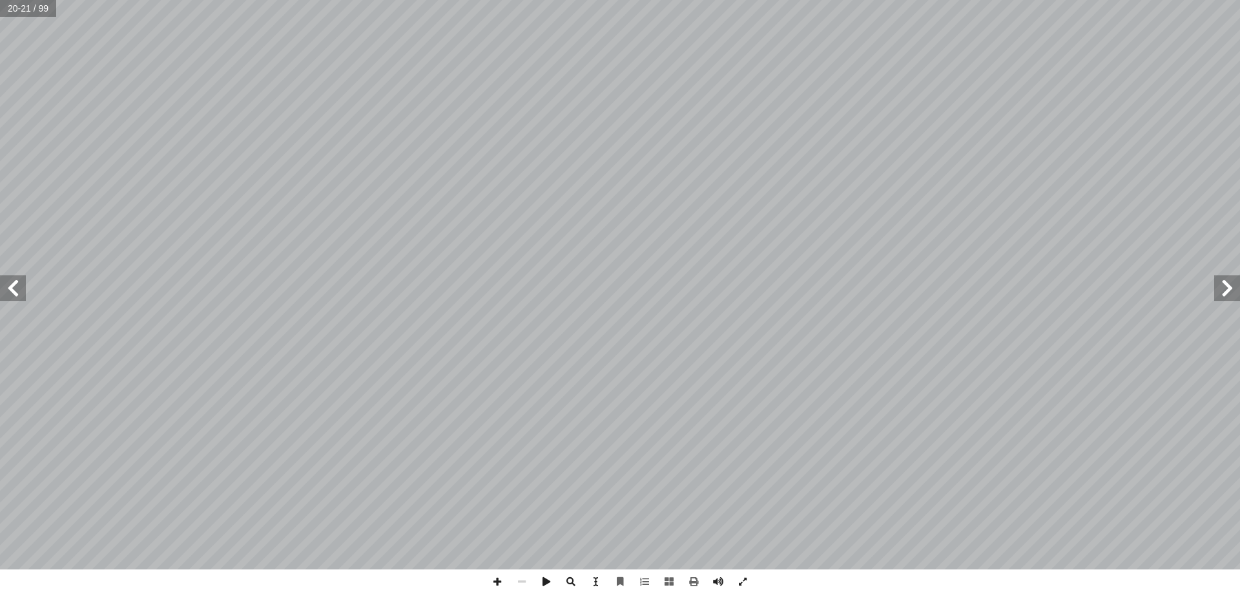
click at [39, 12] on input "text" at bounding box center [28, 8] width 56 height 17
type input "*"
click at [690, 581] on span at bounding box center [694, 581] width 25 height 25
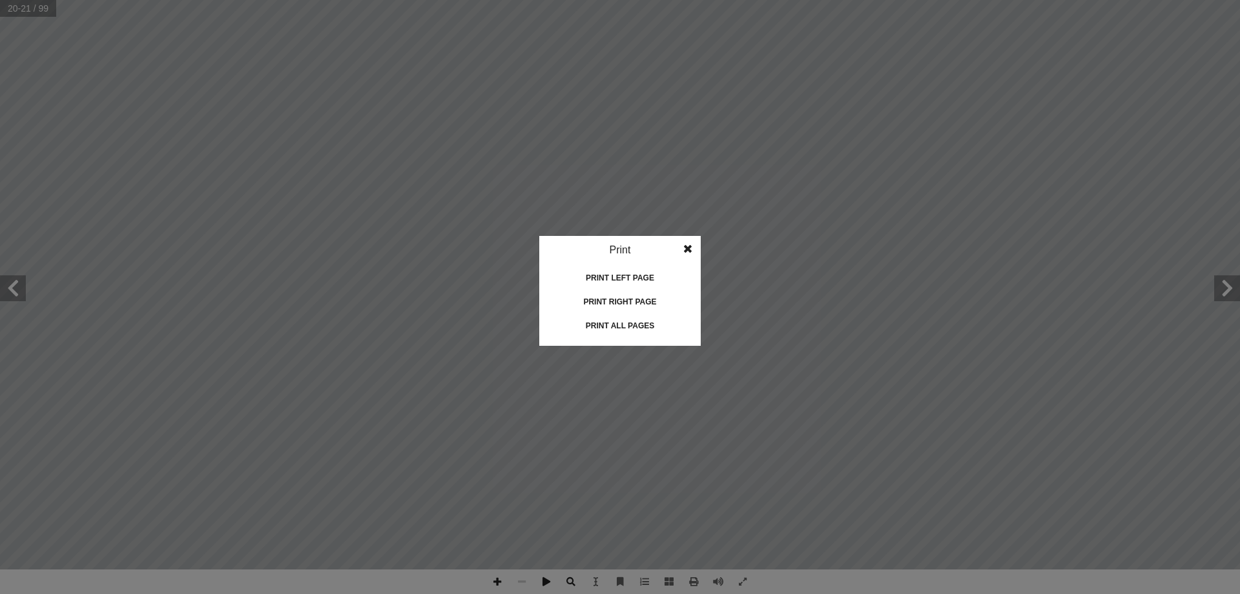
click at [684, 247] on span at bounding box center [687, 249] width 23 height 26
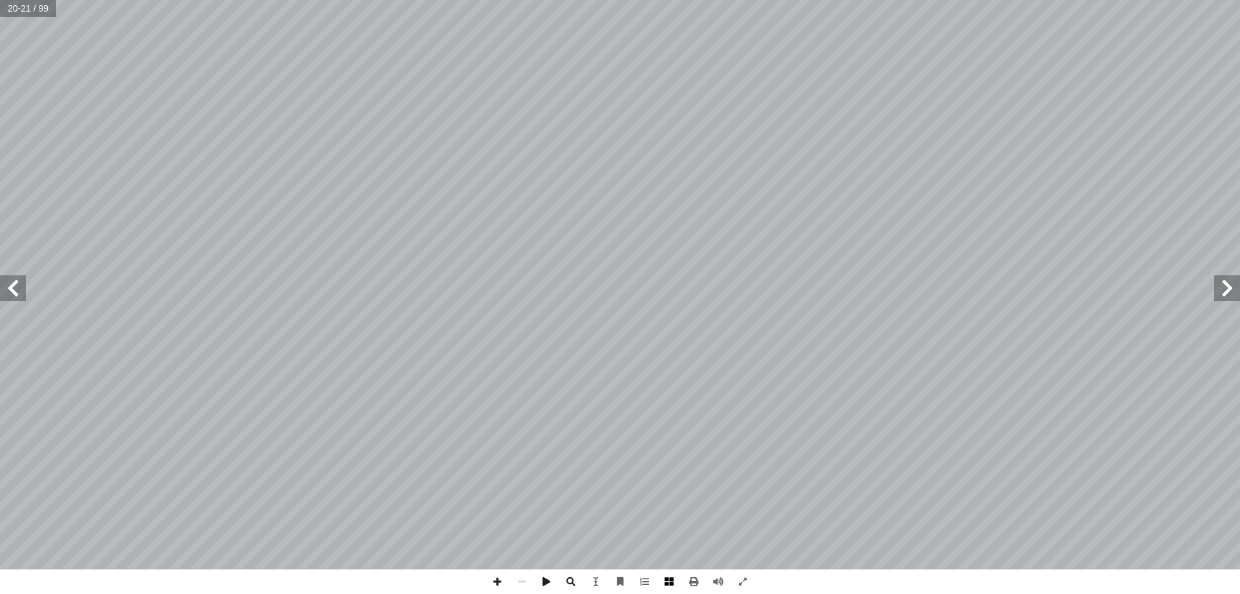
click at [677, 583] on span at bounding box center [669, 581] width 25 height 25
click at [693, 576] on span at bounding box center [694, 581] width 25 height 25
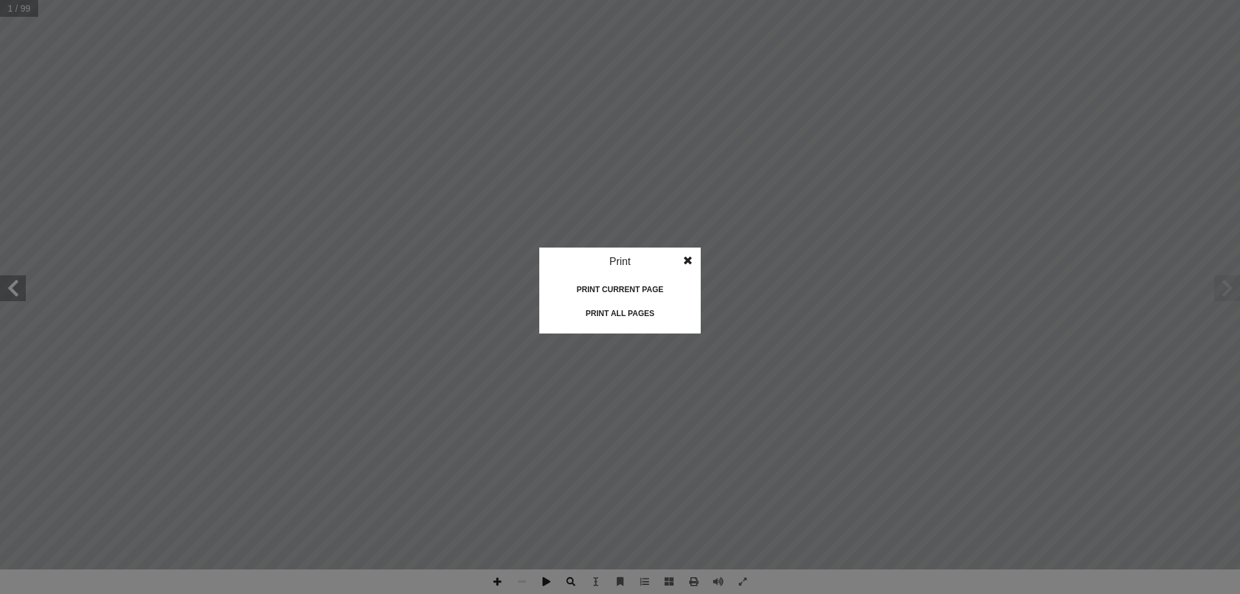
click at [631, 290] on div "Print current page" at bounding box center [620, 289] width 129 height 21
click at [681, 257] on span at bounding box center [687, 260] width 23 height 26
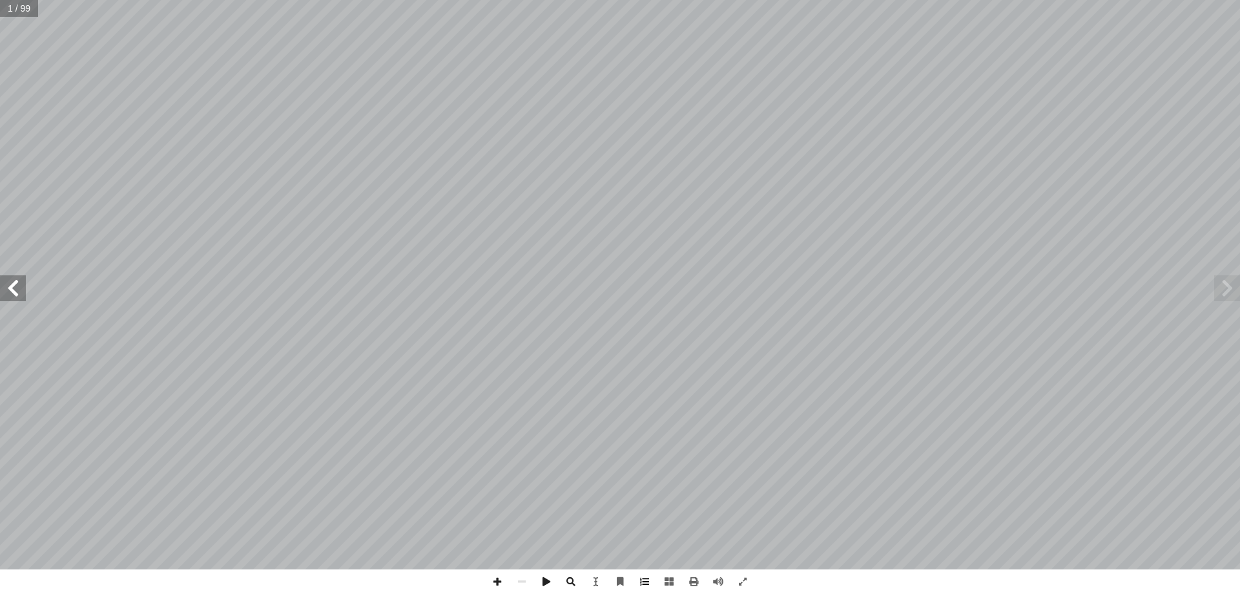
click at [651, 590] on span at bounding box center [645, 581] width 25 height 25
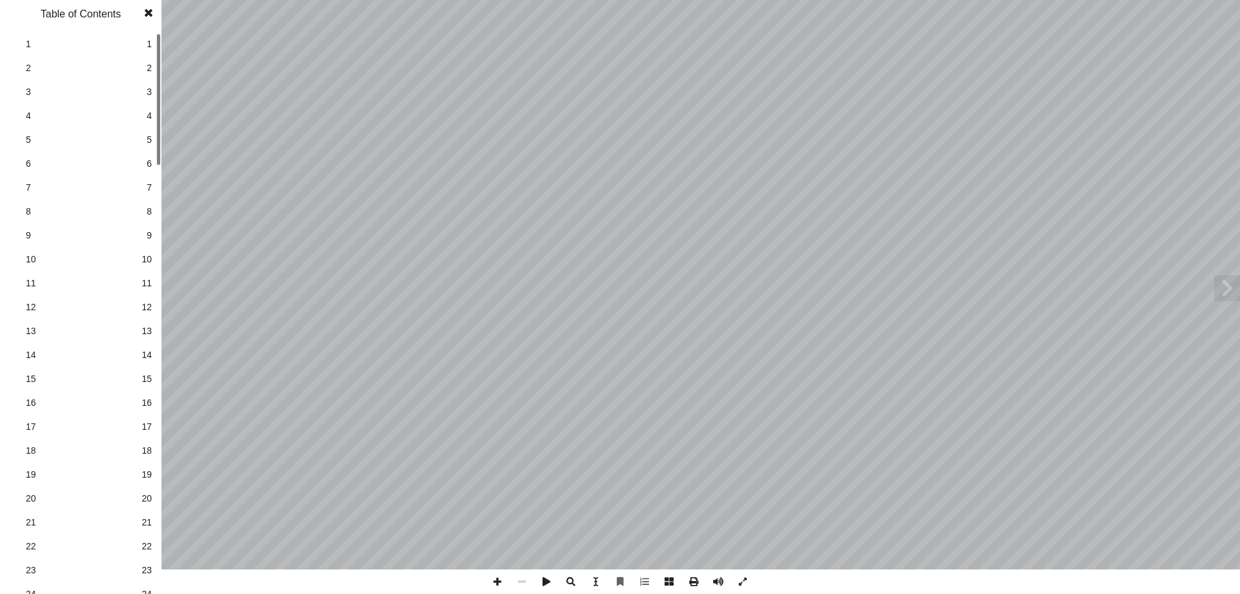
click at [149, 79] on link "2 2" at bounding box center [78, 68] width 145 height 24
click at [148, 68] on span "2" at bounding box center [149, 68] width 5 height 14
click at [151, 114] on span "4" at bounding box center [149, 116] width 5 height 14
click at [151, 139] on span "5" at bounding box center [149, 140] width 5 height 14
click at [689, 585] on span at bounding box center [694, 581] width 25 height 25
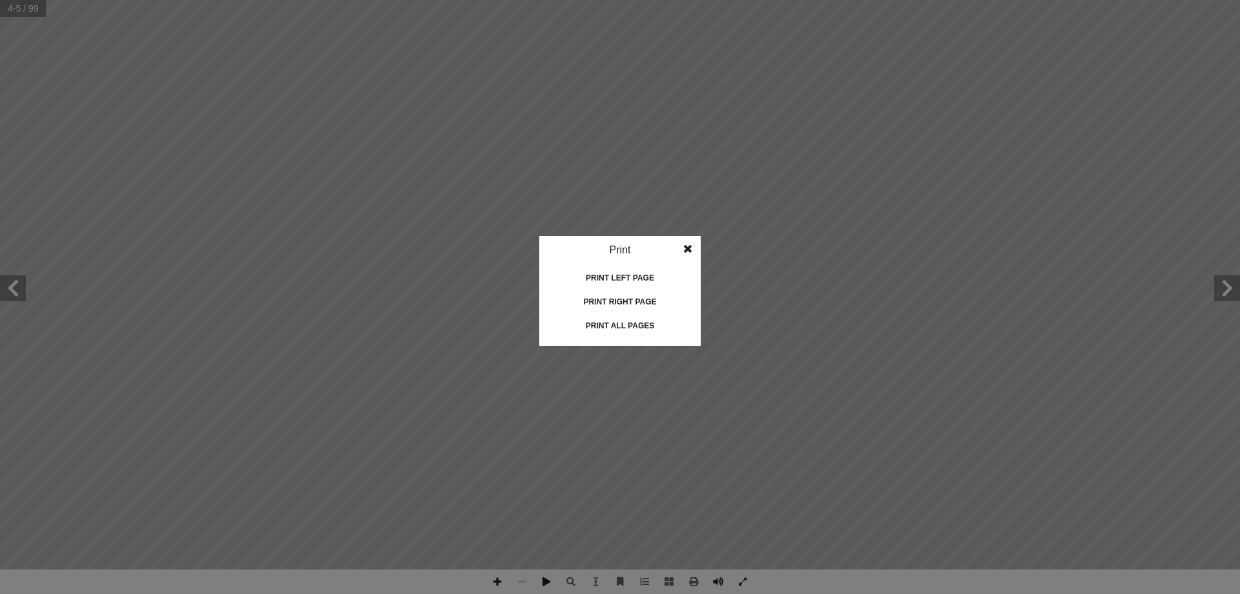
click at [691, 241] on span at bounding box center [687, 249] width 23 height 26
